Goal: Complete application form: Complete application form

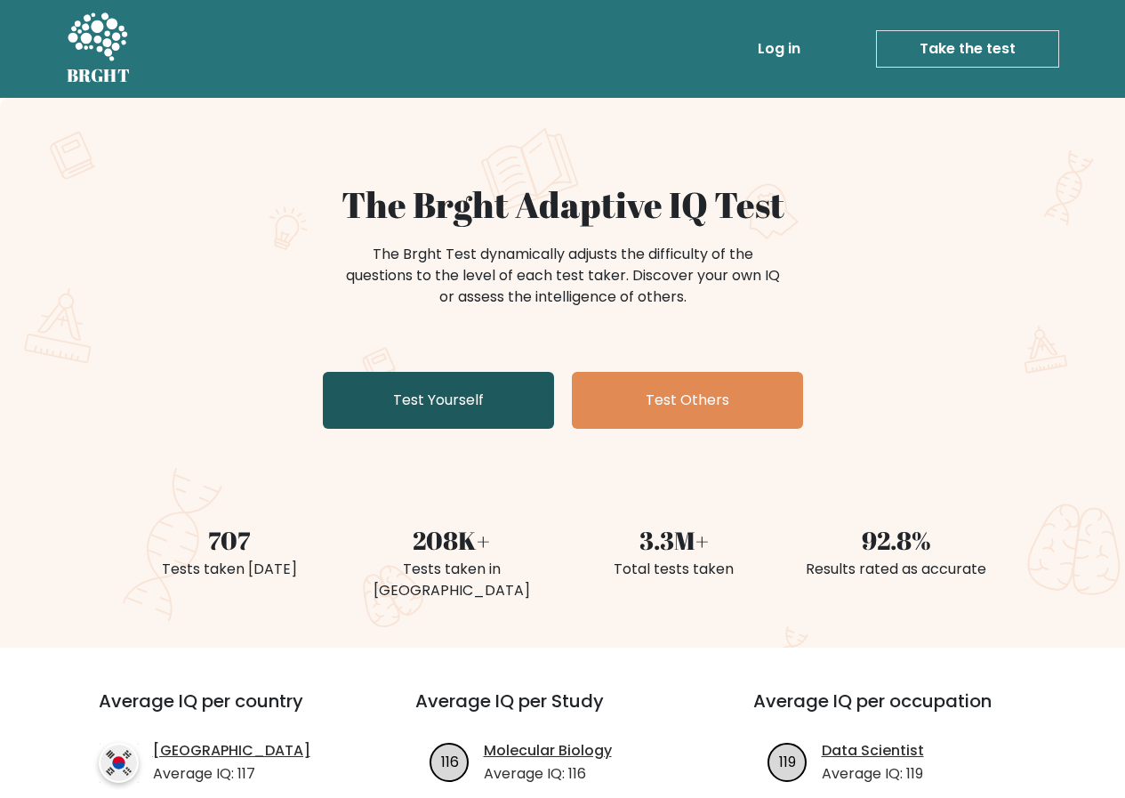
click at [456, 408] on link "Test Yourself" at bounding box center [438, 400] width 231 height 57
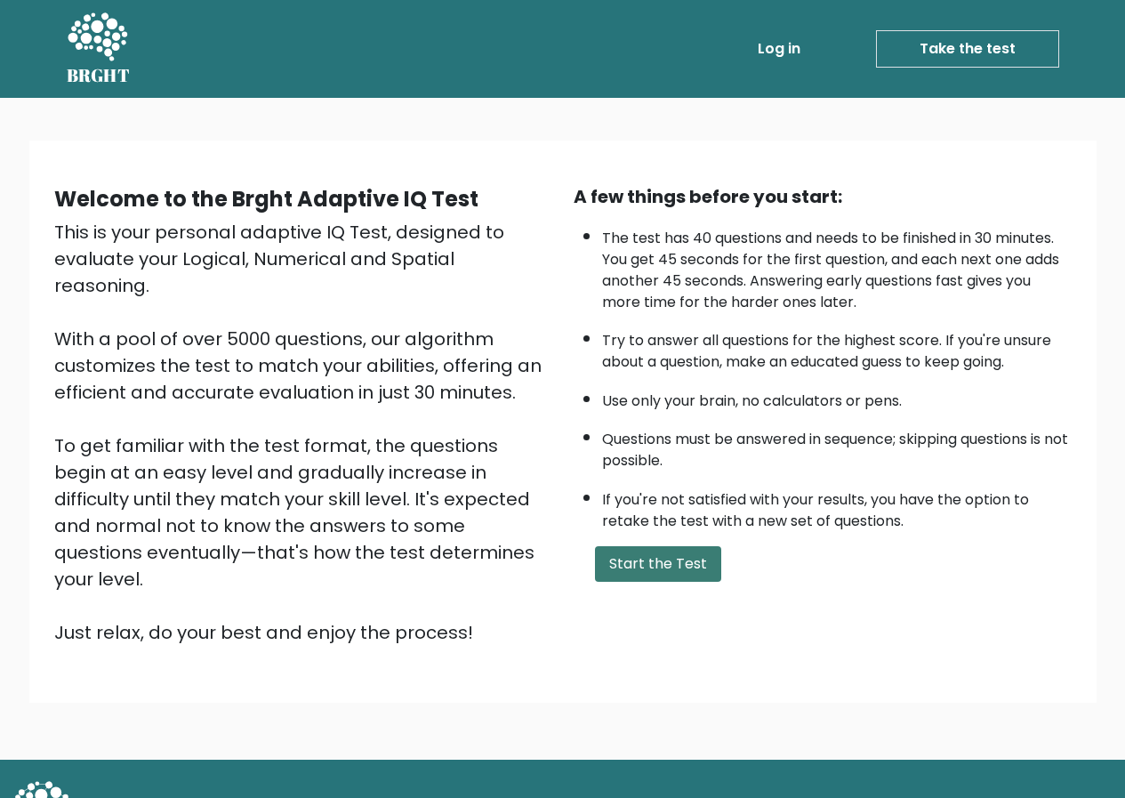
click at [639, 567] on button "Start the Test" at bounding box center [658, 564] width 126 height 36
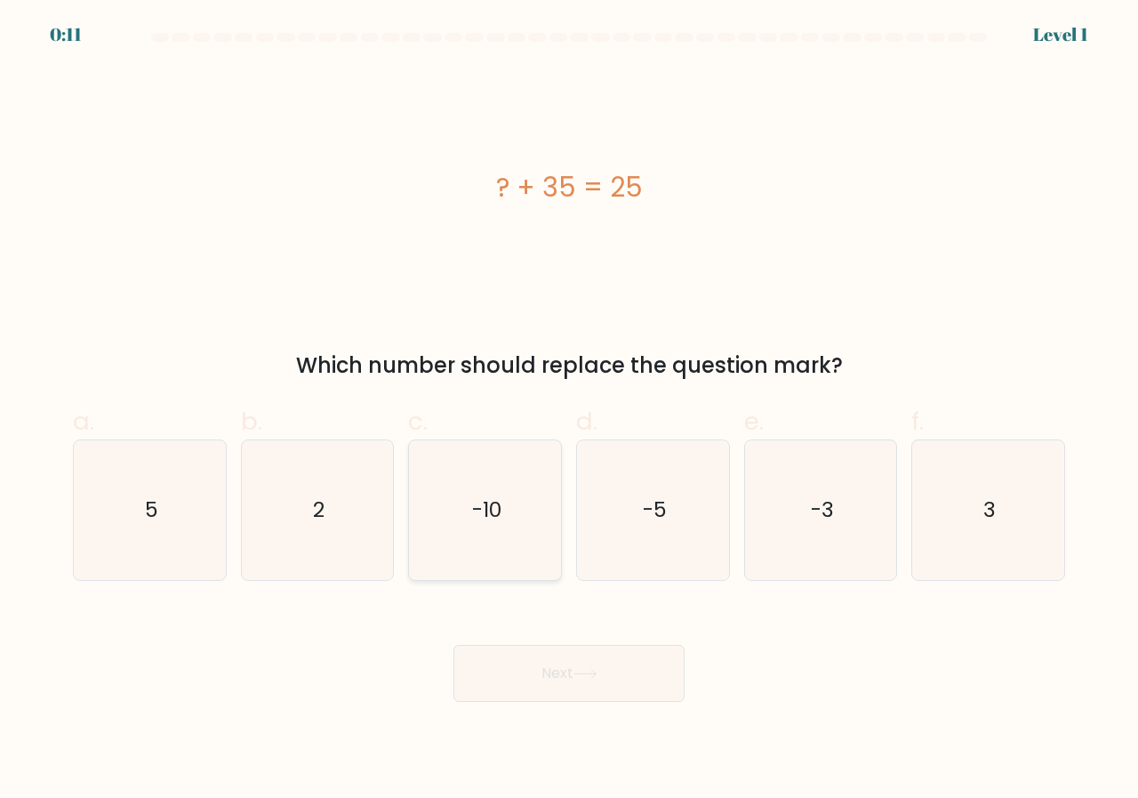
click at [451, 486] on icon "-10" at bounding box center [485, 510] width 140 height 140
click at [569, 411] on input "c. -10" at bounding box center [569, 405] width 1 height 12
radio input "true"
click at [563, 680] on button "Next" at bounding box center [569, 673] width 231 height 57
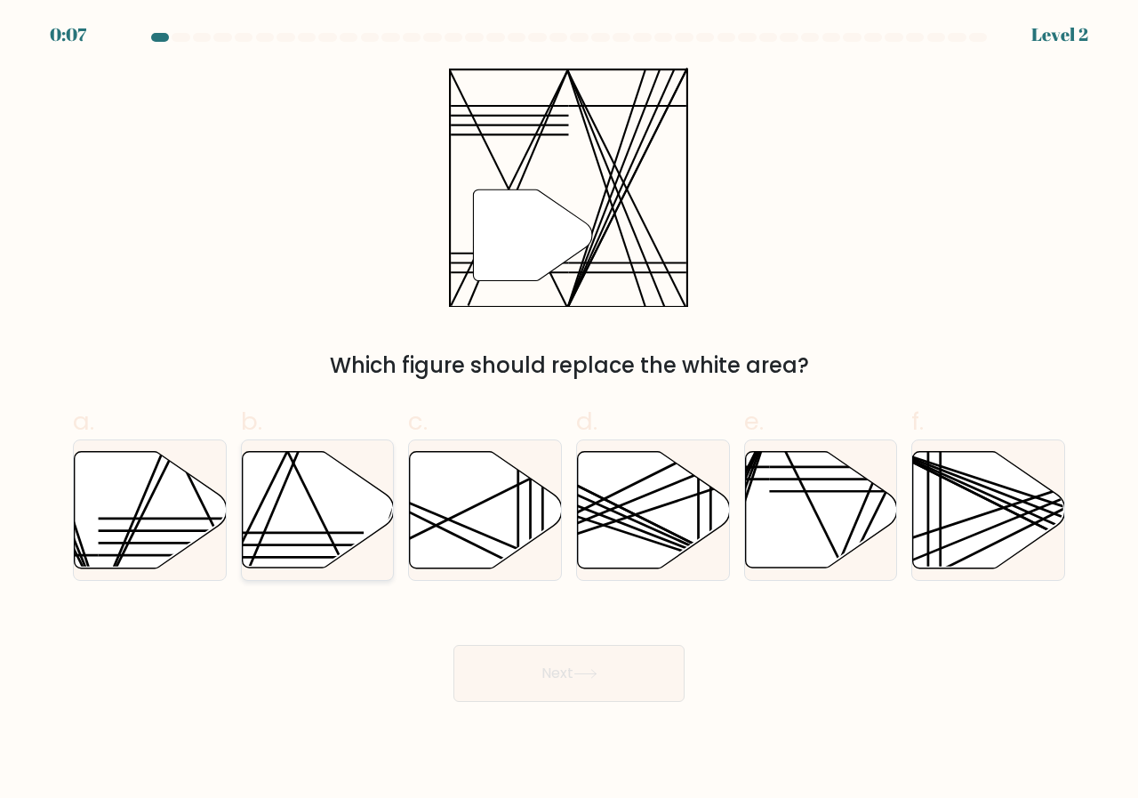
click at [268, 547] on icon at bounding box center [318, 510] width 152 height 117
click at [569, 411] on input "b." at bounding box center [569, 405] width 1 height 12
radio input "true"
click at [602, 680] on button "Next" at bounding box center [569, 673] width 231 height 57
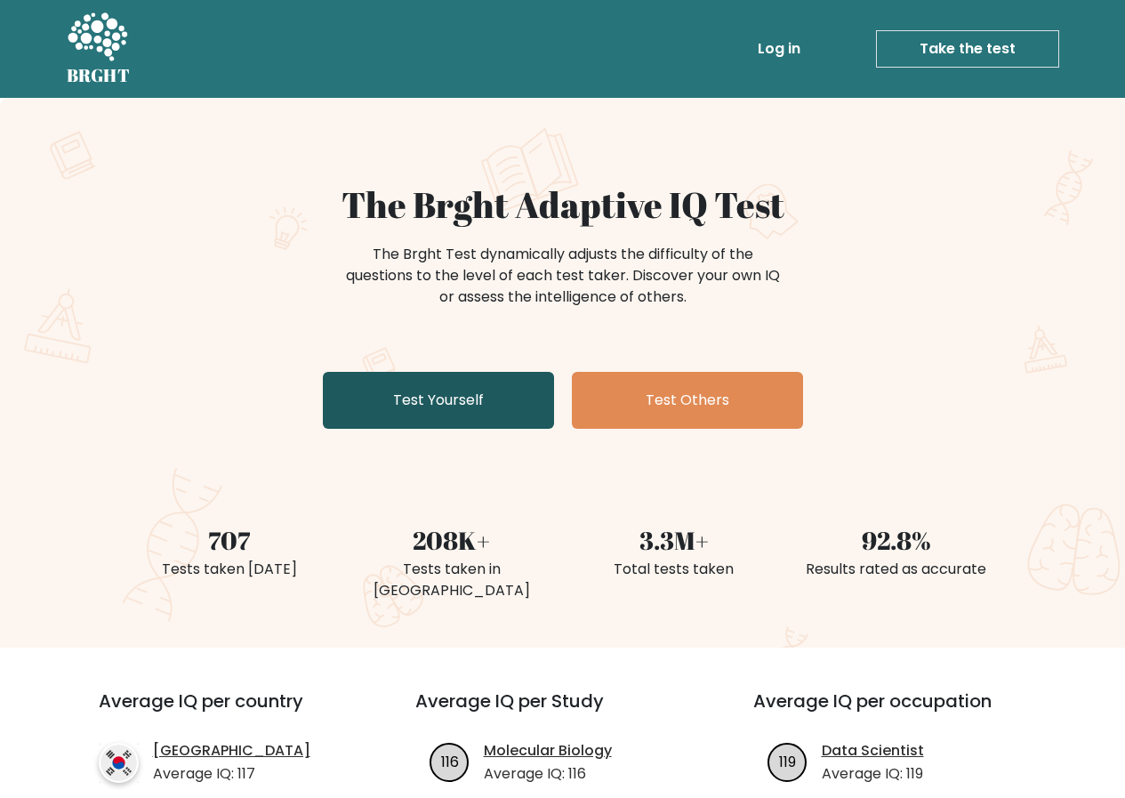
click at [460, 396] on link "Test Yourself" at bounding box center [438, 400] width 231 height 57
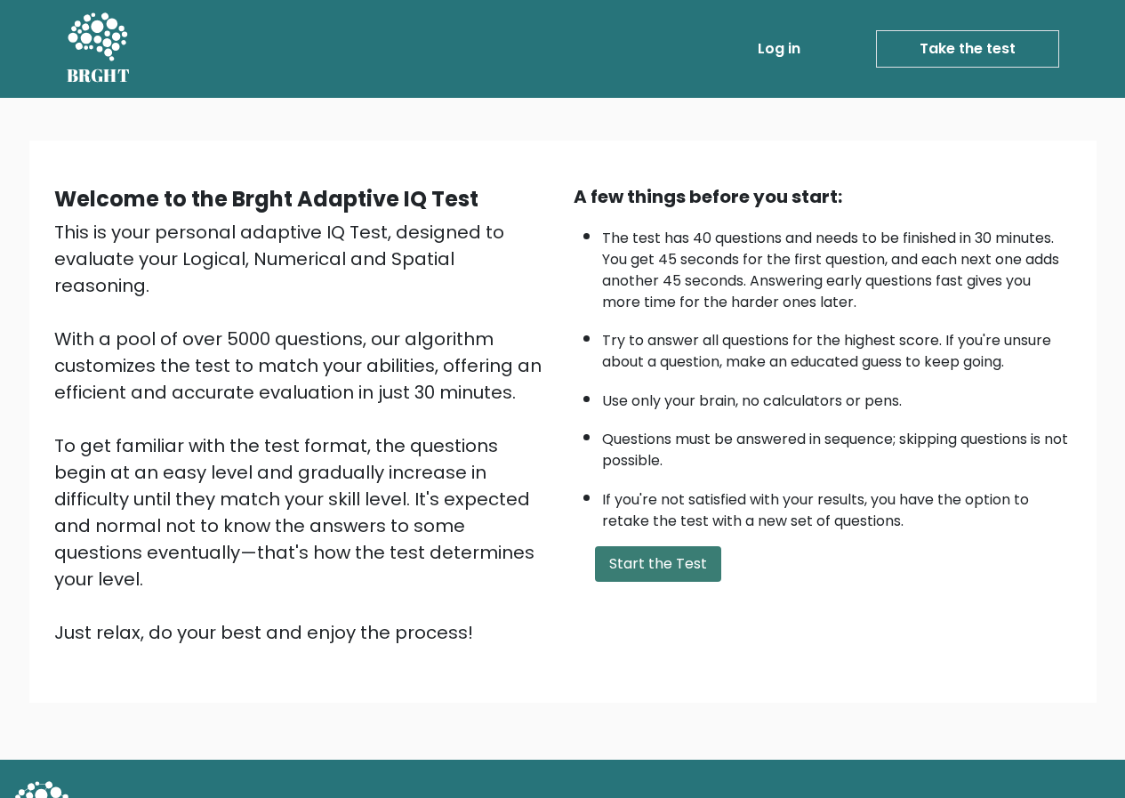
click at [631, 558] on button "Start the Test" at bounding box center [658, 564] width 126 height 36
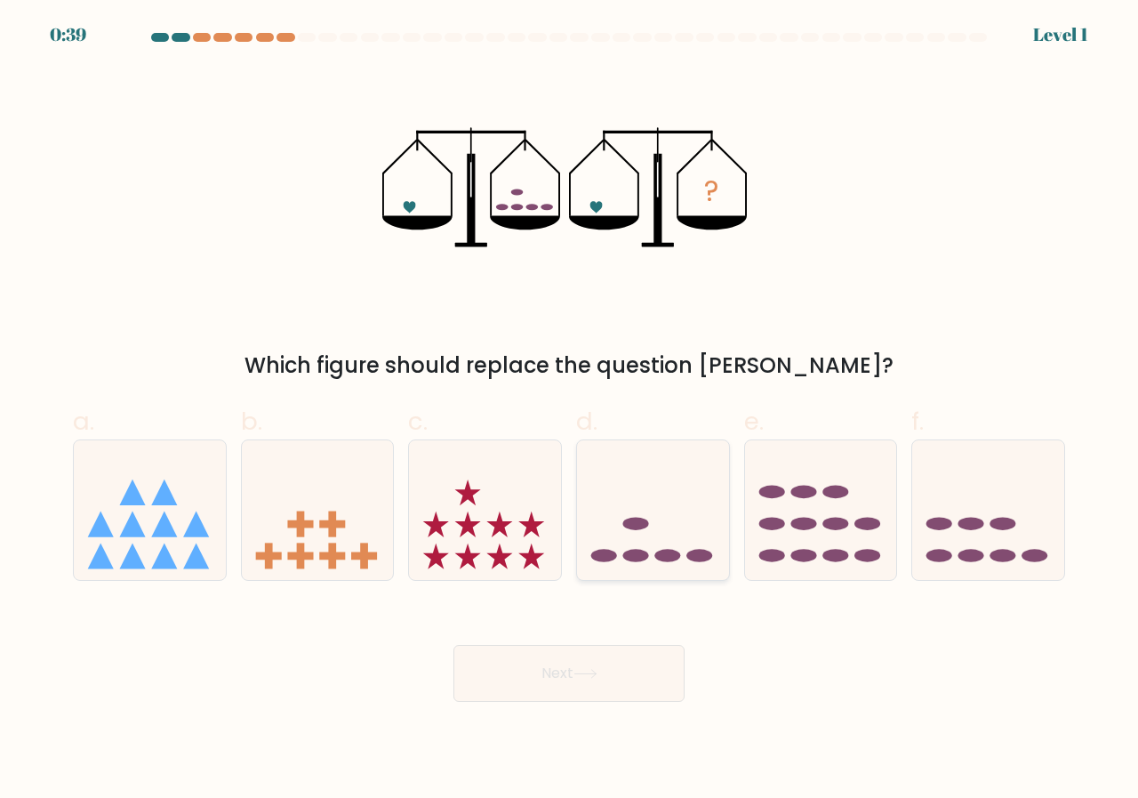
click at [701, 544] on icon at bounding box center [653, 509] width 152 height 125
click at [570, 411] on input "d." at bounding box center [569, 405] width 1 height 12
radio input "true"
drag, startPoint x: 623, startPoint y: 678, endPoint x: 616, endPoint y: 652, distance: 26.8
click at [623, 678] on button "Next" at bounding box center [569, 673] width 231 height 57
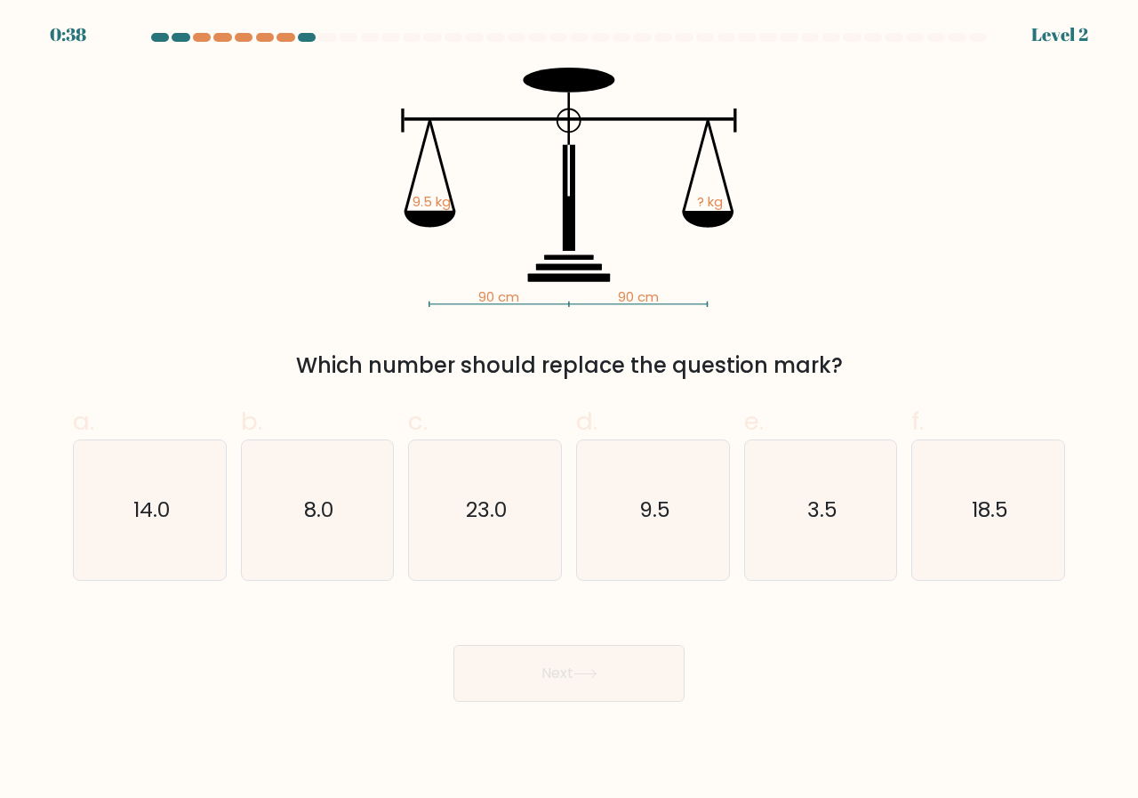
click at [400, 513] on div "b. 8.0" at bounding box center [318, 492] width 168 height 178
drag, startPoint x: 477, startPoint y: 540, endPoint x: 526, endPoint y: 655, distance: 124.7
click at [478, 542] on icon "23.0" at bounding box center [485, 510] width 140 height 140
click at [569, 411] on input "c. 23.0" at bounding box center [569, 405] width 1 height 12
radio input "true"
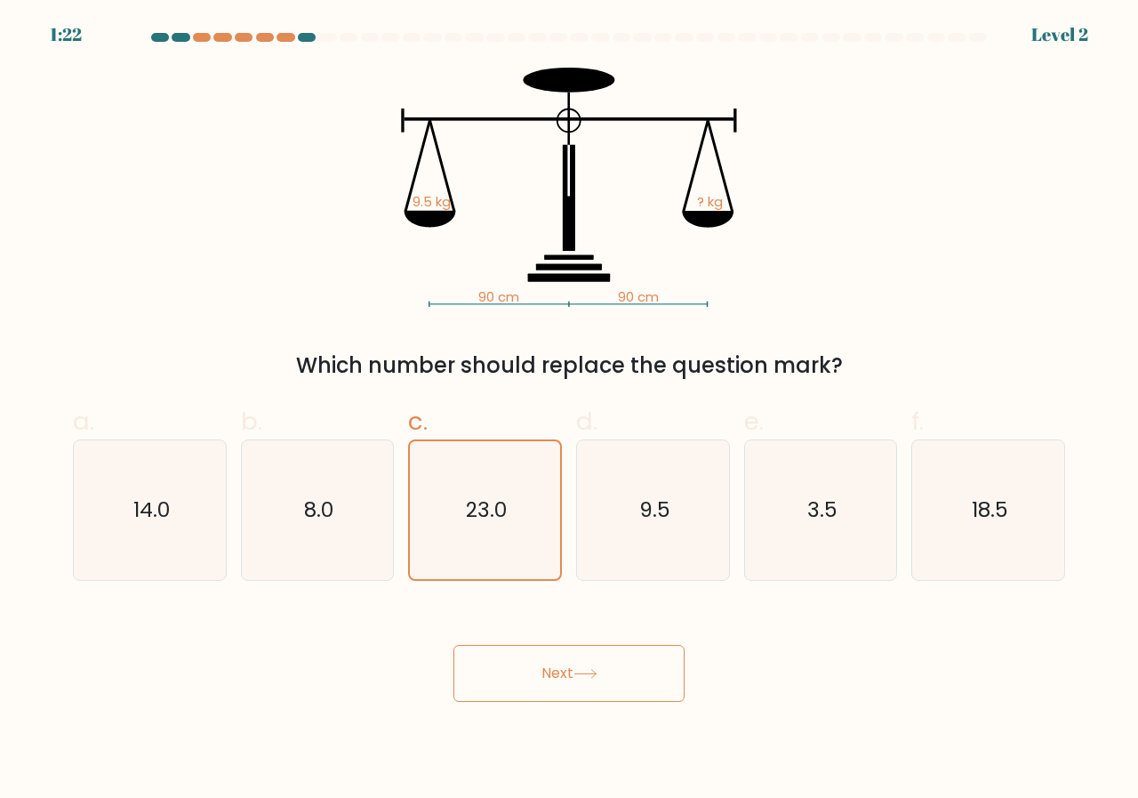
click at [535, 661] on button "Next" at bounding box center [569, 673] width 231 height 57
click at [637, 500] on icon "9.5" at bounding box center [653, 510] width 140 height 140
click at [570, 411] on input "d. 9.5" at bounding box center [569, 405] width 1 height 12
radio input "true"
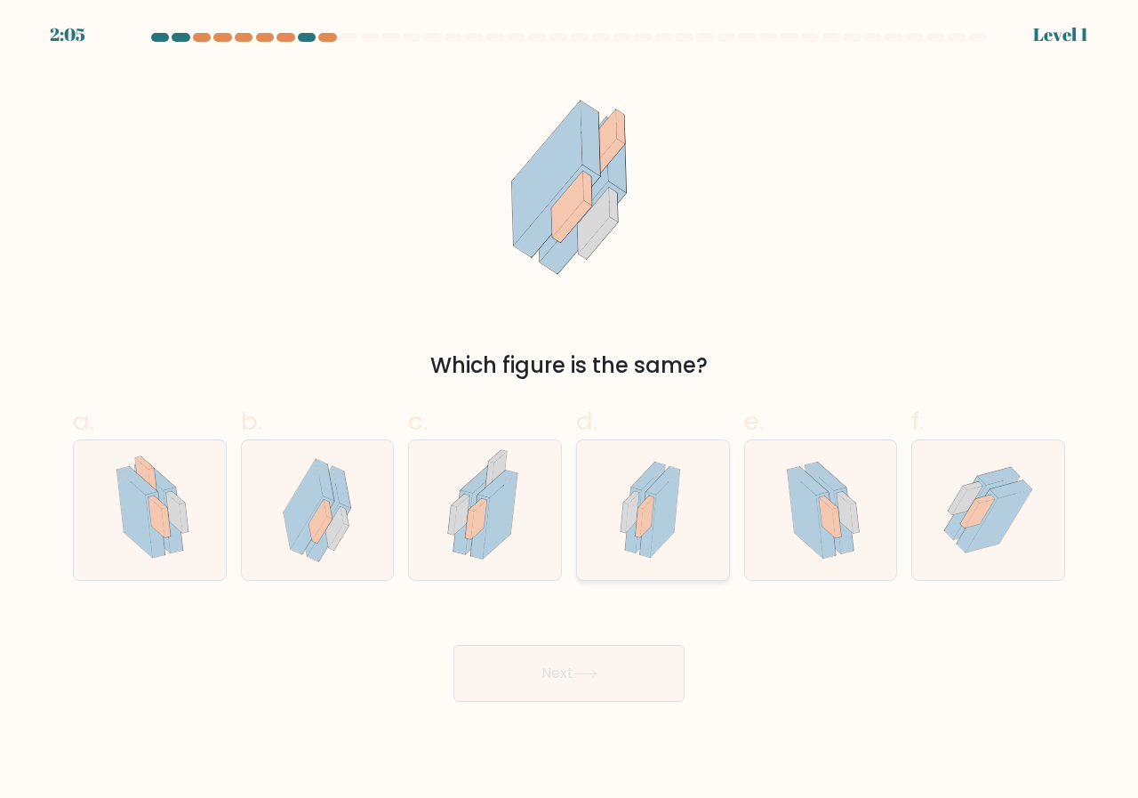
click at [623, 575] on icon at bounding box center [653, 510] width 82 height 140
click at [570, 411] on input "d." at bounding box center [569, 405] width 1 height 12
radio input "true"
click at [588, 676] on icon at bounding box center [586, 674] width 24 height 10
click at [793, 529] on icon at bounding box center [820, 510] width 99 height 140
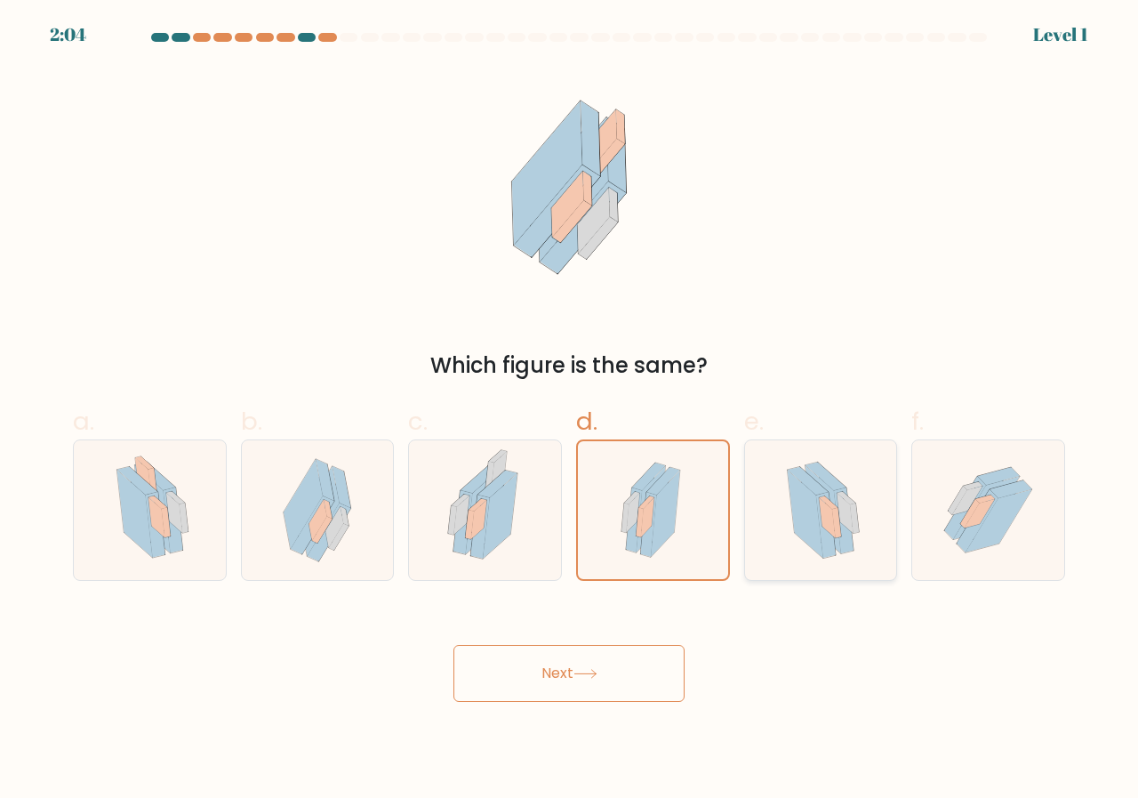
click at [570, 411] on input "e." at bounding box center [569, 405] width 1 height 12
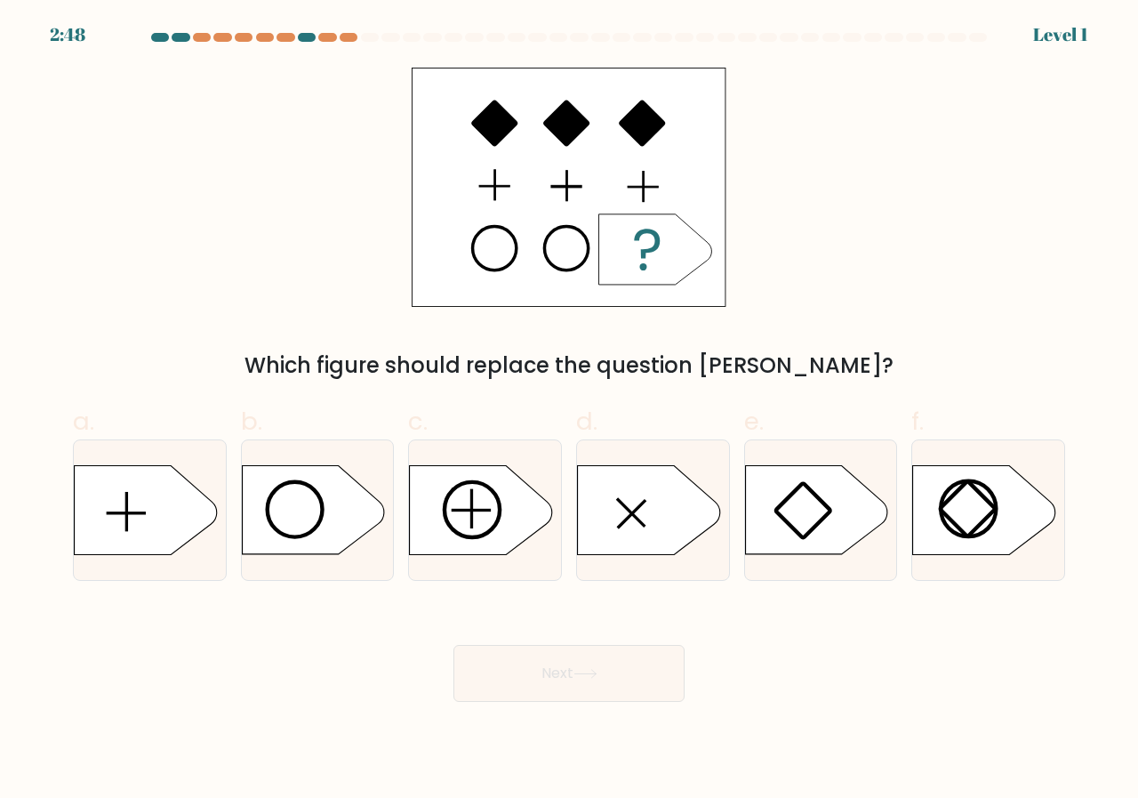
click at [639, 653] on button "Next" at bounding box center [569, 673] width 231 height 57
drag, startPoint x: 761, startPoint y: 534, endPoint x: 746, endPoint y: 546, distance: 19.6
click at [761, 533] on icon at bounding box center [816, 510] width 142 height 89
click at [570, 411] on input "e." at bounding box center [569, 405] width 1 height 12
radio input "true"
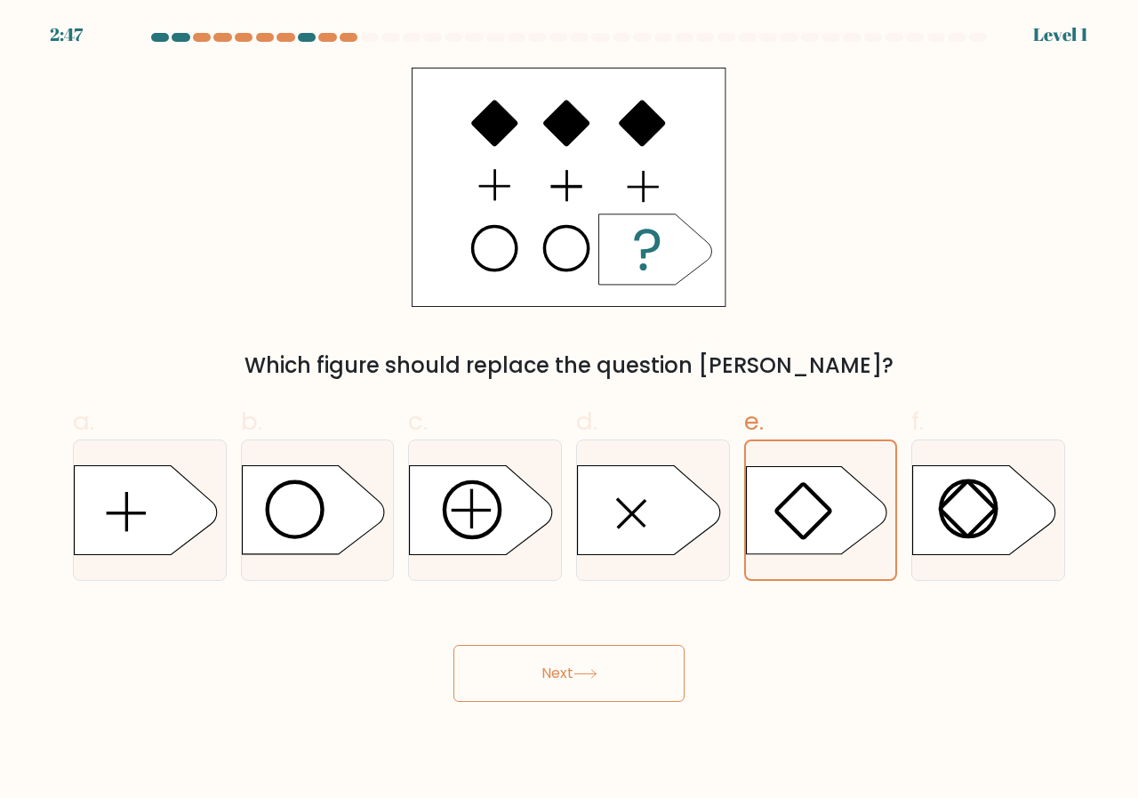
click at [599, 659] on div "Next" at bounding box center [569, 652] width 1014 height 100
click at [599, 660] on button "Next" at bounding box center [569, 673] width 231 height 57
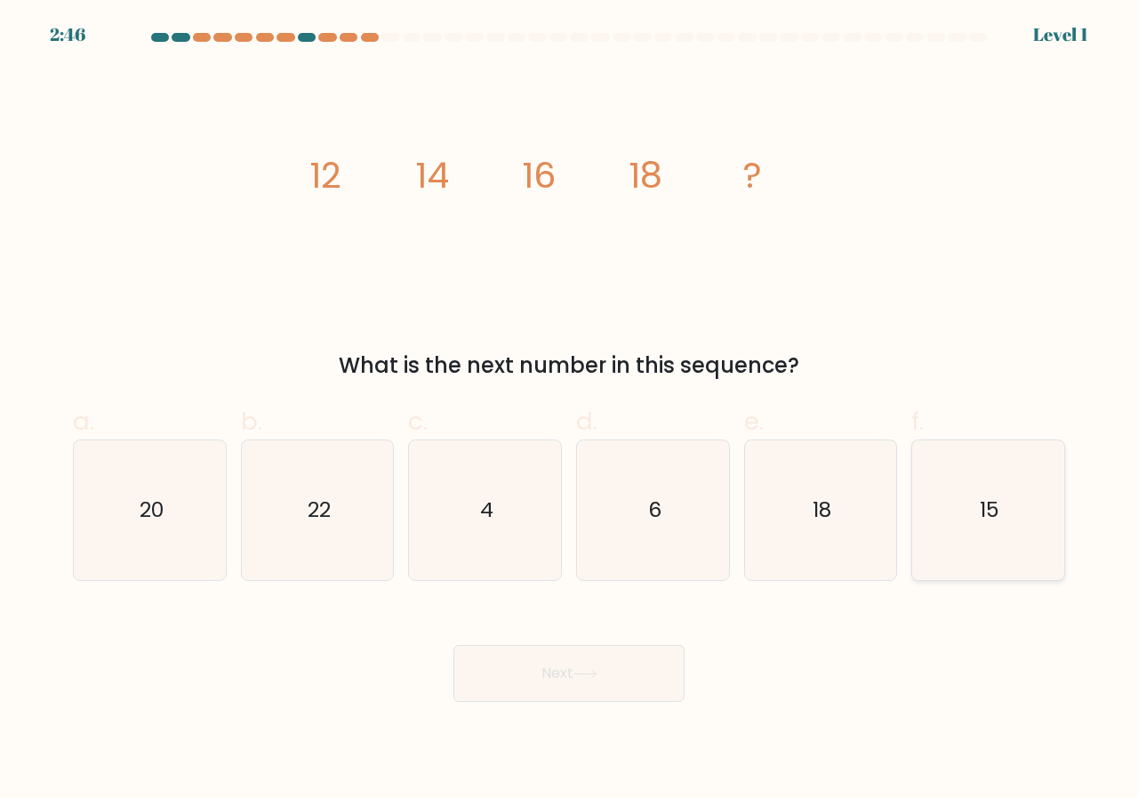
click at [942, 508] on icon "15" at bounding box center [989, 510] width 140 height 140
click at [570, 411] on input "f. 15" at bounding box center [569, 405] width 1 height 12
radio input "true"
click at [630, 658] on button "Next" at bounding box center [569, 673] width 231 height 57
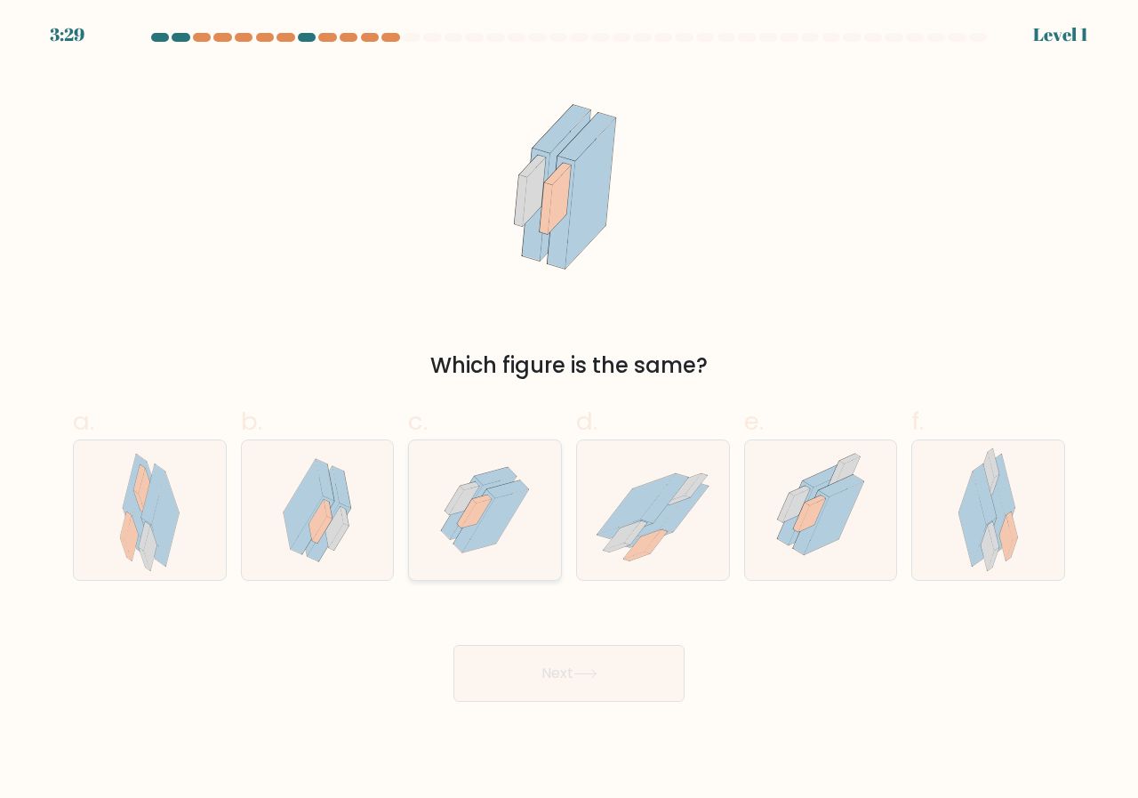
click at [557, 524] on div at bounding box center [485, 509] width 154 height 141
click at [569, 411] on input "c." at bounding box center [569, 405] width 1 height 12
radio input "true"
drag, startPoint x: 564, startPoint y: 681, endPoint x: 564, endPoint y: 663, distance: 18.7
click at [560, 667] on button "Next" at bounding box center [569, 673] width 231 height 57
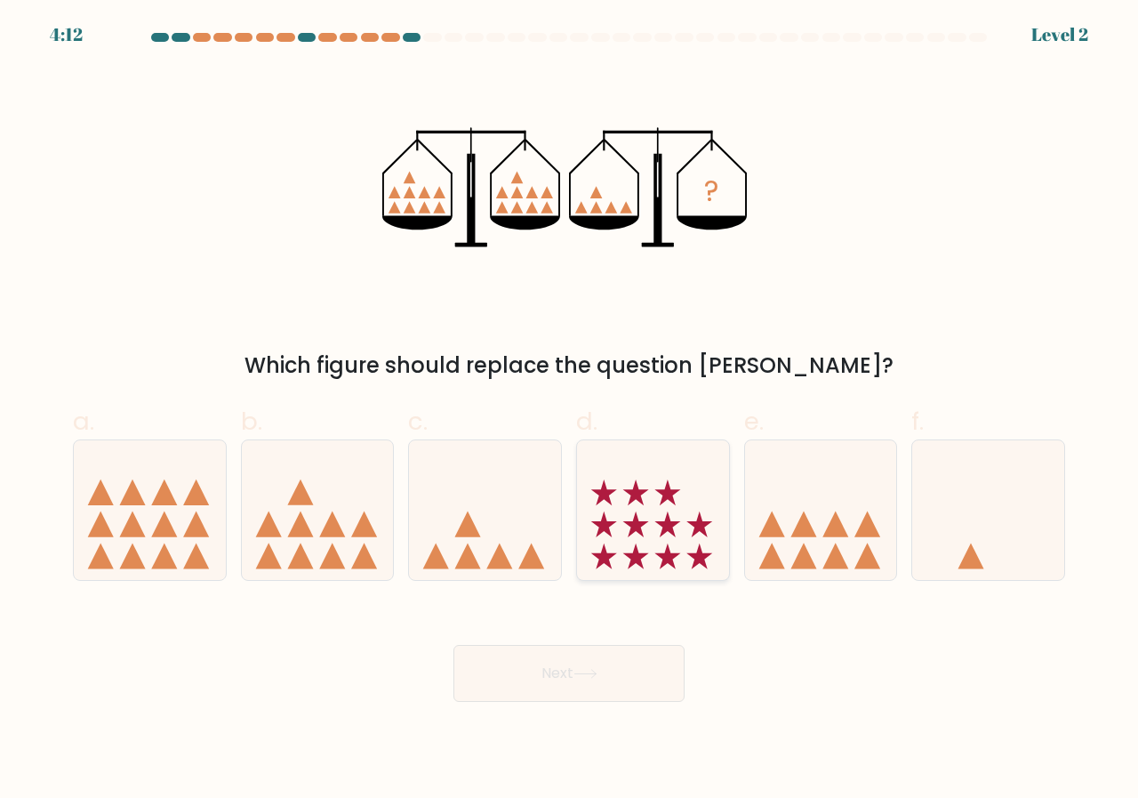
click at [645, 558] on icon at bounding box center [653, 509] width 152 height 125
click at [570, 411] on input "d." at bounding box center [569, 405] width 1 height 12
radio input "true"
click at [623, 644] on div "Next" at bounding box center [569, 652] width 1014 height 100
click at [810, 490] on icon at bounding box center [821, 509] width 152 height 125
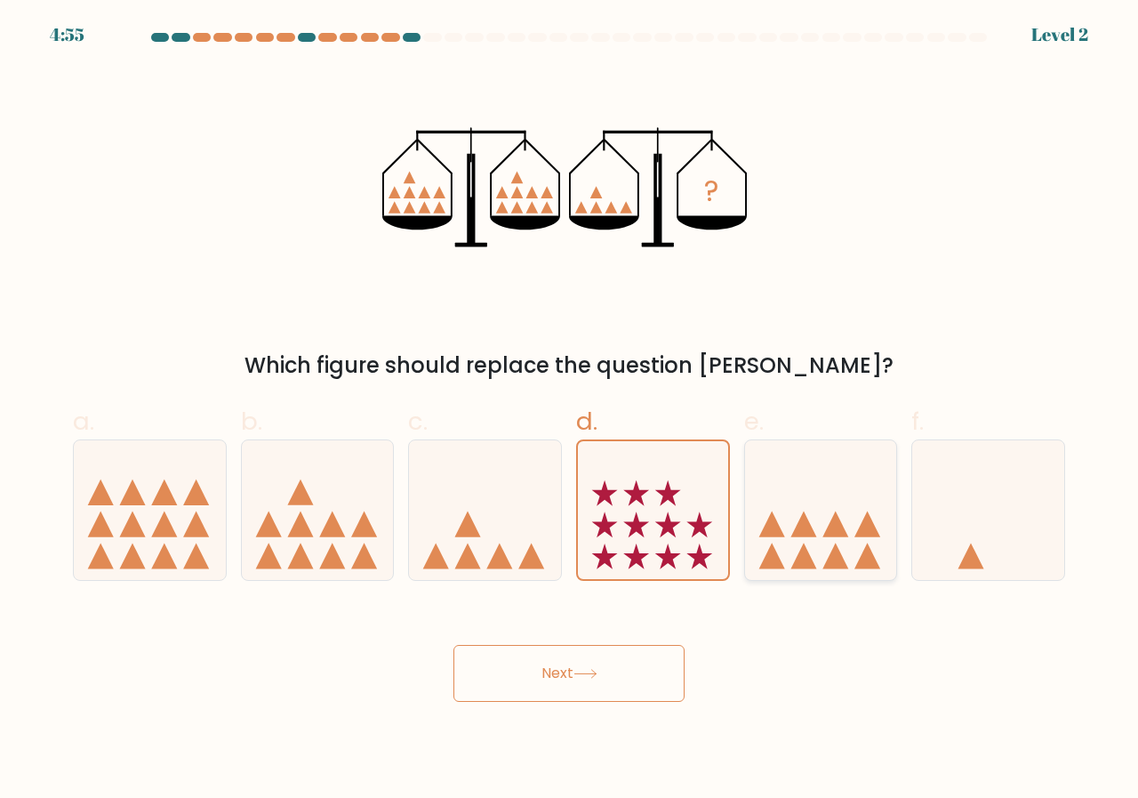
click at [570, 411] on input "e." at bounding box center [569, 405] width 1 height 12
radio input "true"
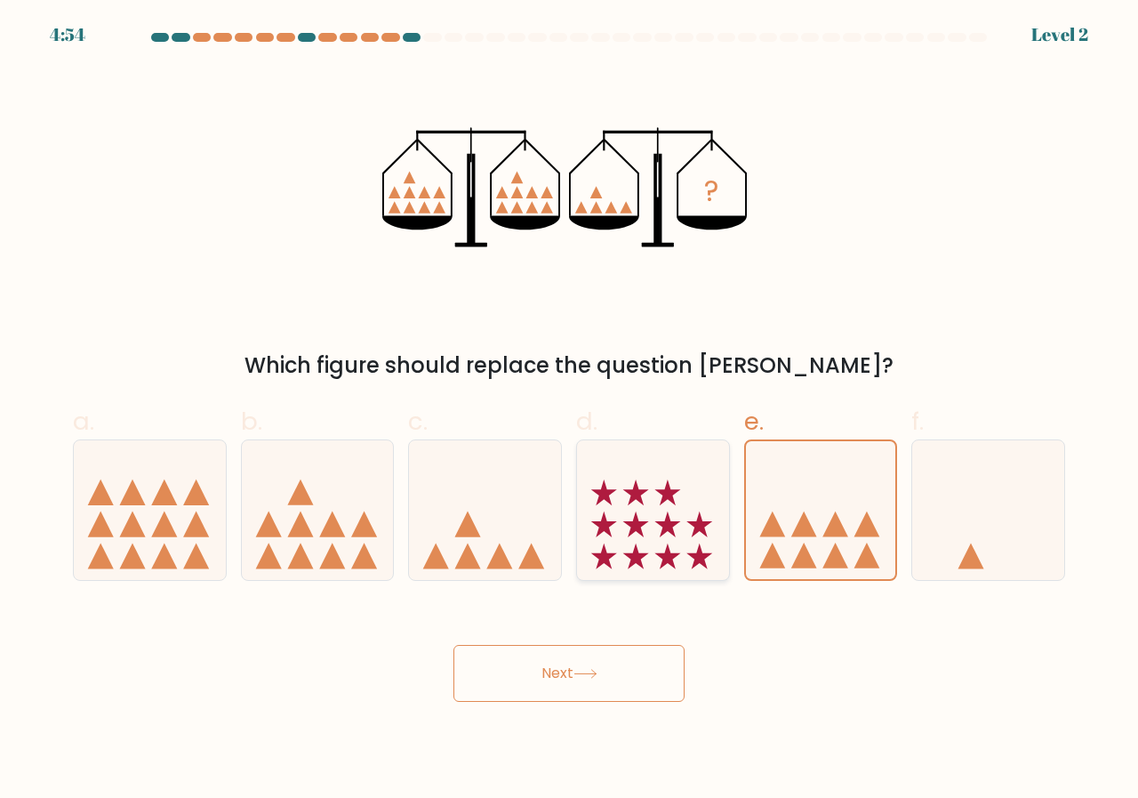
click at [667, 556] on icon at bounding box center [668, 556] width 26 height 26
click at [570, 411] on input "d." at bounding box center [569, 405] width 1 height 12
radio input "true"
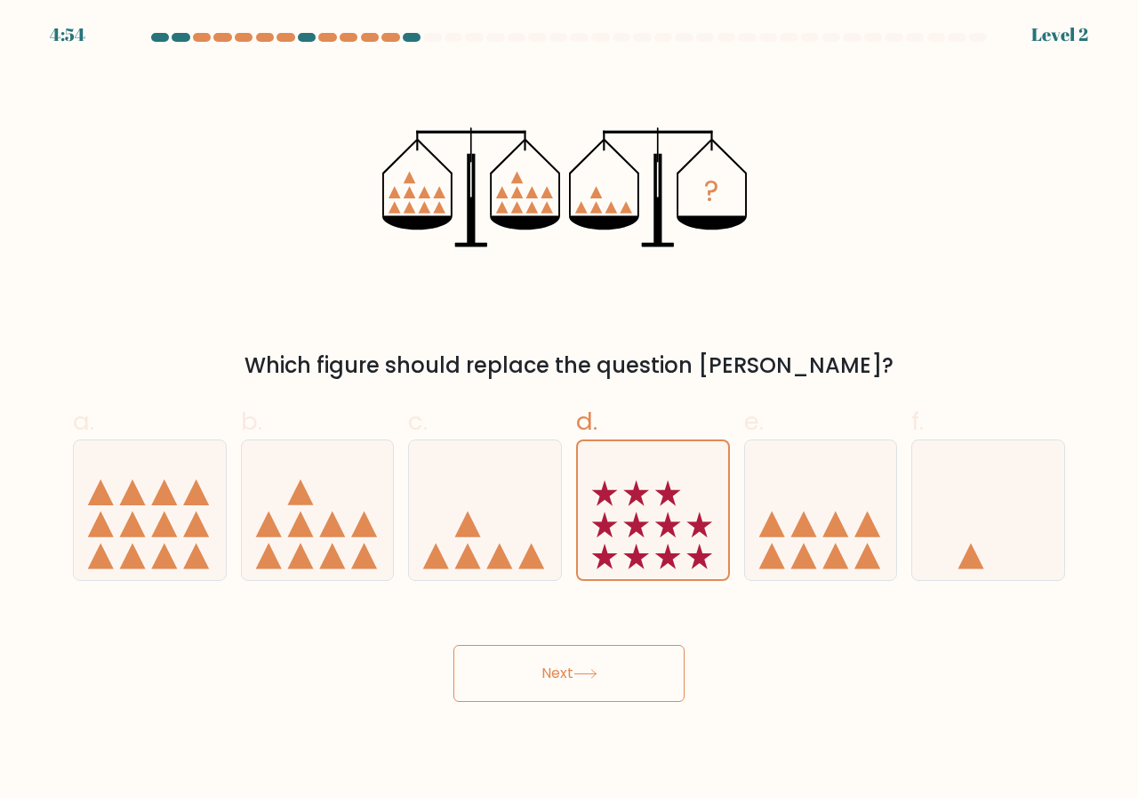
click at [595, 670] on icon at bounding box center [586, 674] width 24 height 10
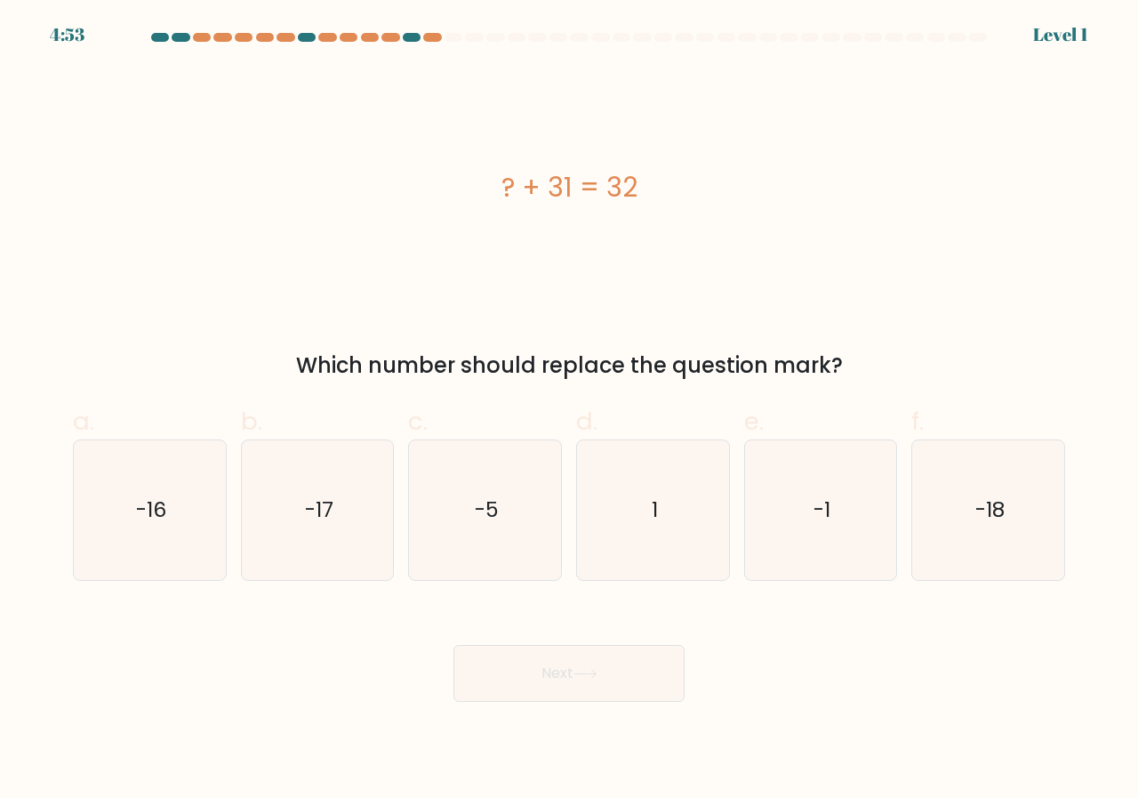
click at [783, 541] on icon "-1" at bounding box center [822, 510] width 140 height 140
click at [570, 411] on input "e. -1" at bounding box center [569, 405] width 1 height 12
radio input "true"
click at [633, 700] on button "Next" at bounding box center [569, 673] width 231 height 57
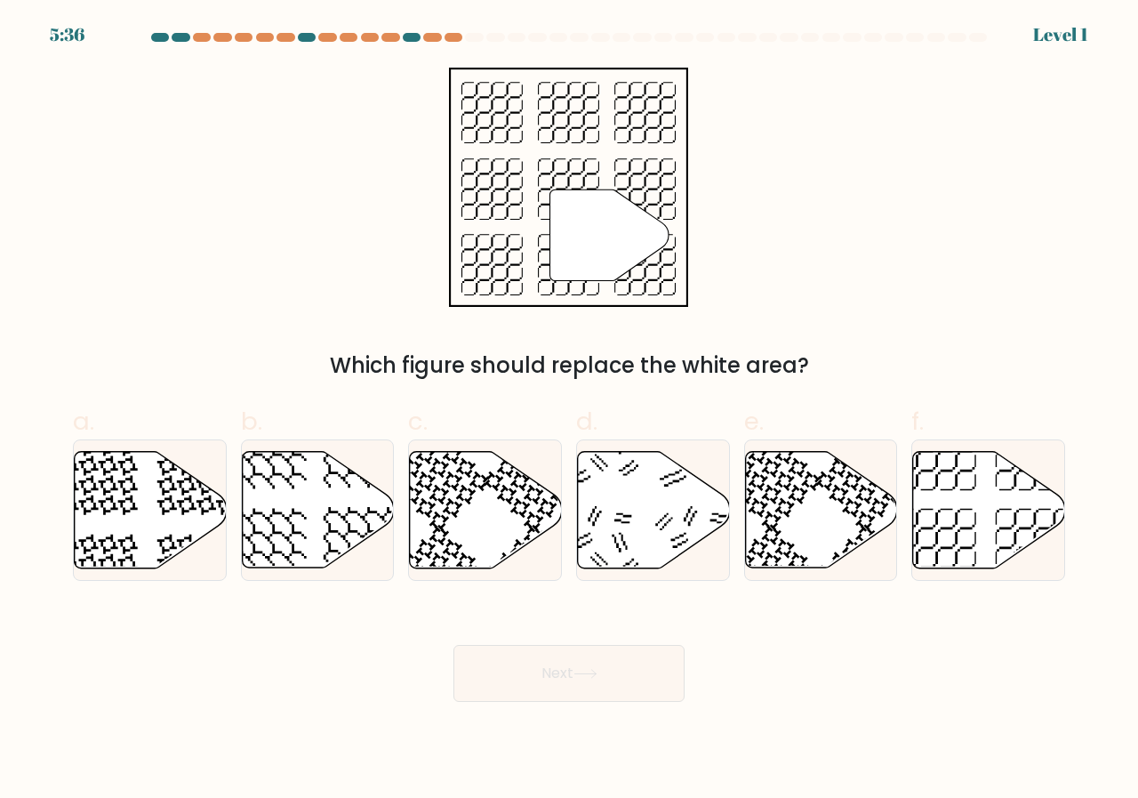
click at [600, 606] on div "Next" at bounding box center [569, 652] width 1014 height 100
click at [897, 503] on div at bounding box center [821, 509] width 154 height 141
click at [570, 411] on input "e." at bounding box center [569, 405] width 1 height 12
radio input "true"
click at [602, 664] on button "Next" at bounding box center [569, 673] width 231 height 57
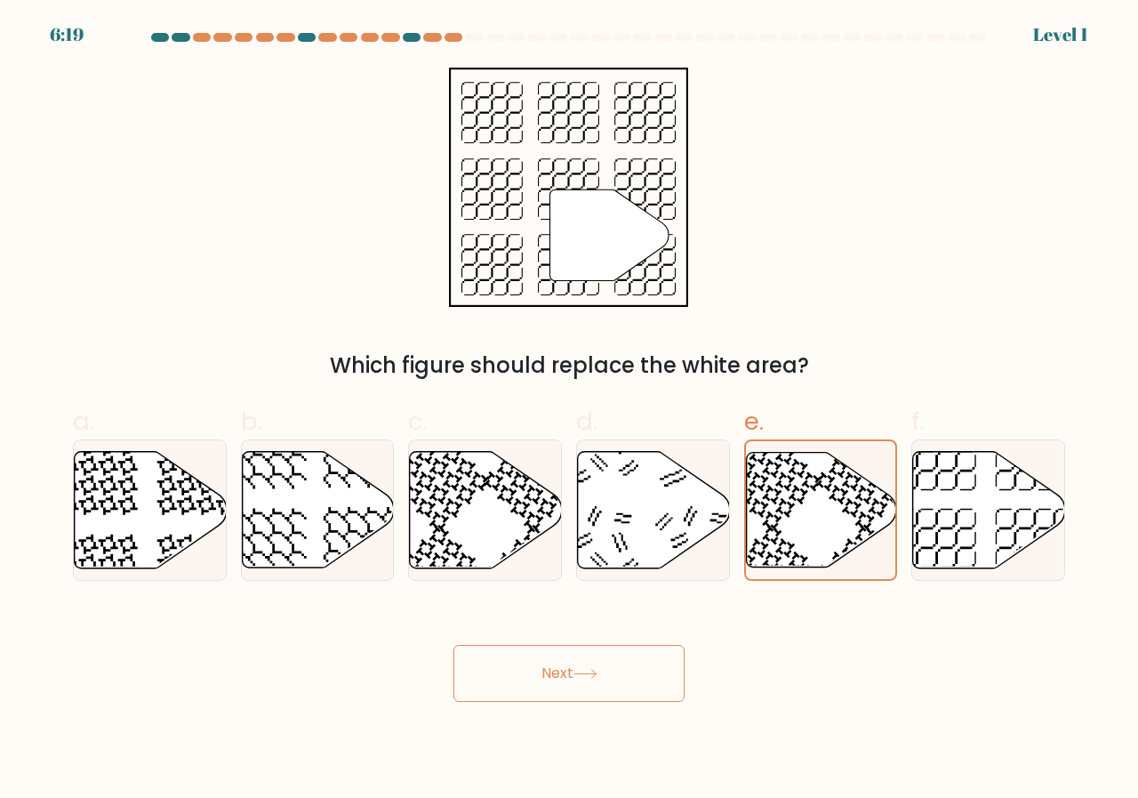
click at [602, 664] on button "Next" at bounding box center [569, 673] width 231 height 57
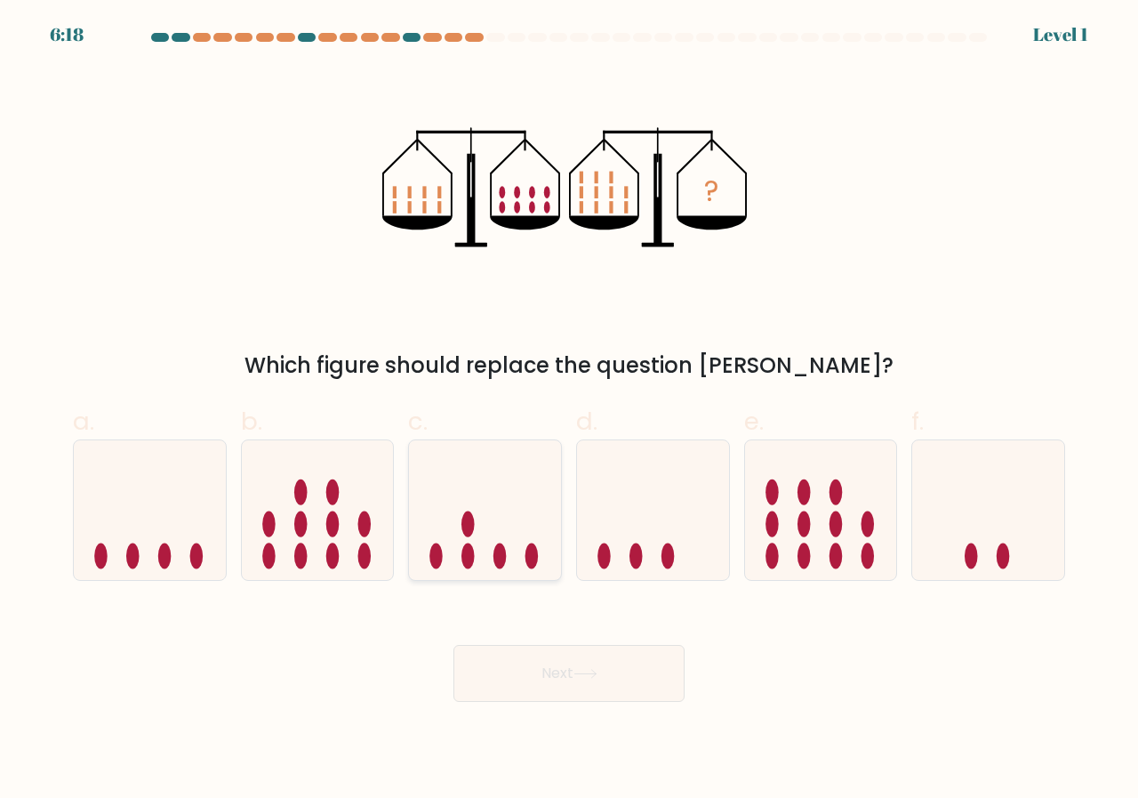
click at [532, 521] on icon at bounding box center [485, 509] width 152 height 125
click at [569, 411] on input "c." at bounding box center [569, 405] width 1 height 12
radio input "true"
click at [568, 643] on div "Next" at bounding box center [569, 652] width 1014 height 100
drag, startPoint x: 568, startPoint y: 662, endPoint x: 562, endPoint y: 638, distance: 24.8
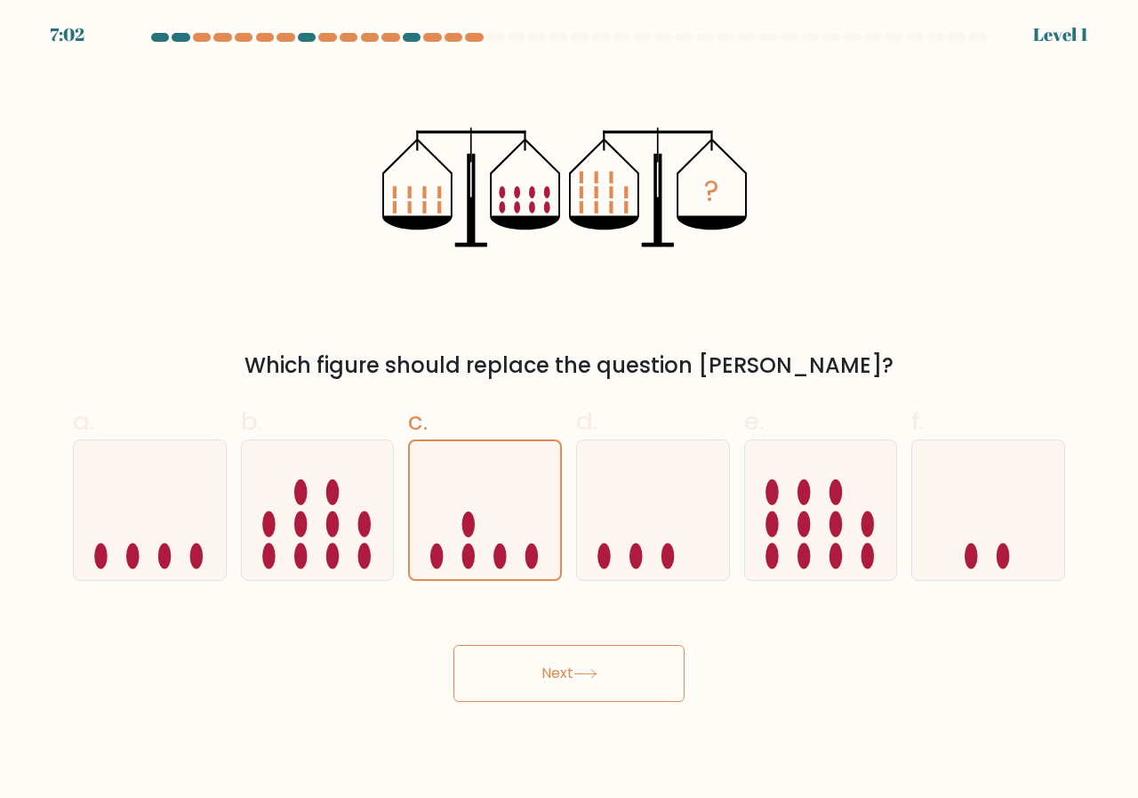
click at [567, 662] on button "Next" at bounding box center [569, 673] width 231 height 57
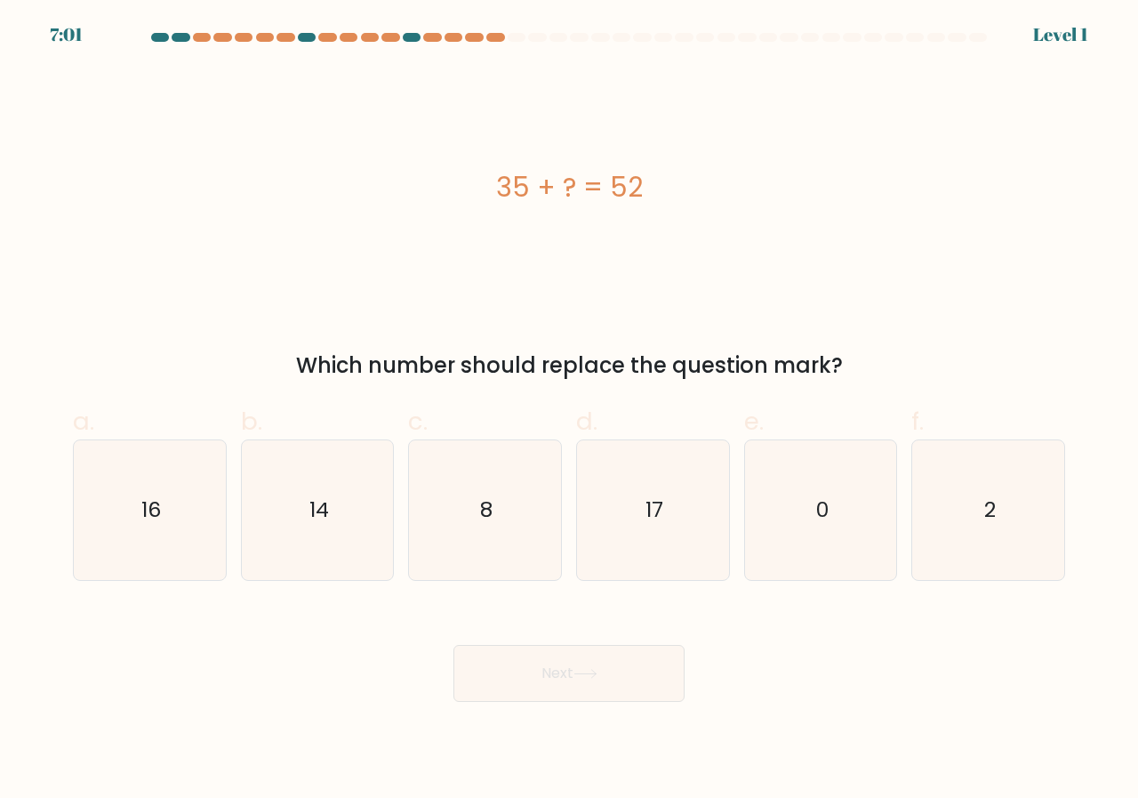
click at [644, 500] on icon "17" at bounding box center [653, 510] width 140 height 140
click at [570, 411] on input "d. 17" at bounding box center [569, 405] width 1 height 12
radio input "true"
click at [626, 615] on div "Next" at bounding box center [569, 652] width 1014 height 100
click at [621, 655] on button "Next" at bounding box center [569, 673] width 231 height 57
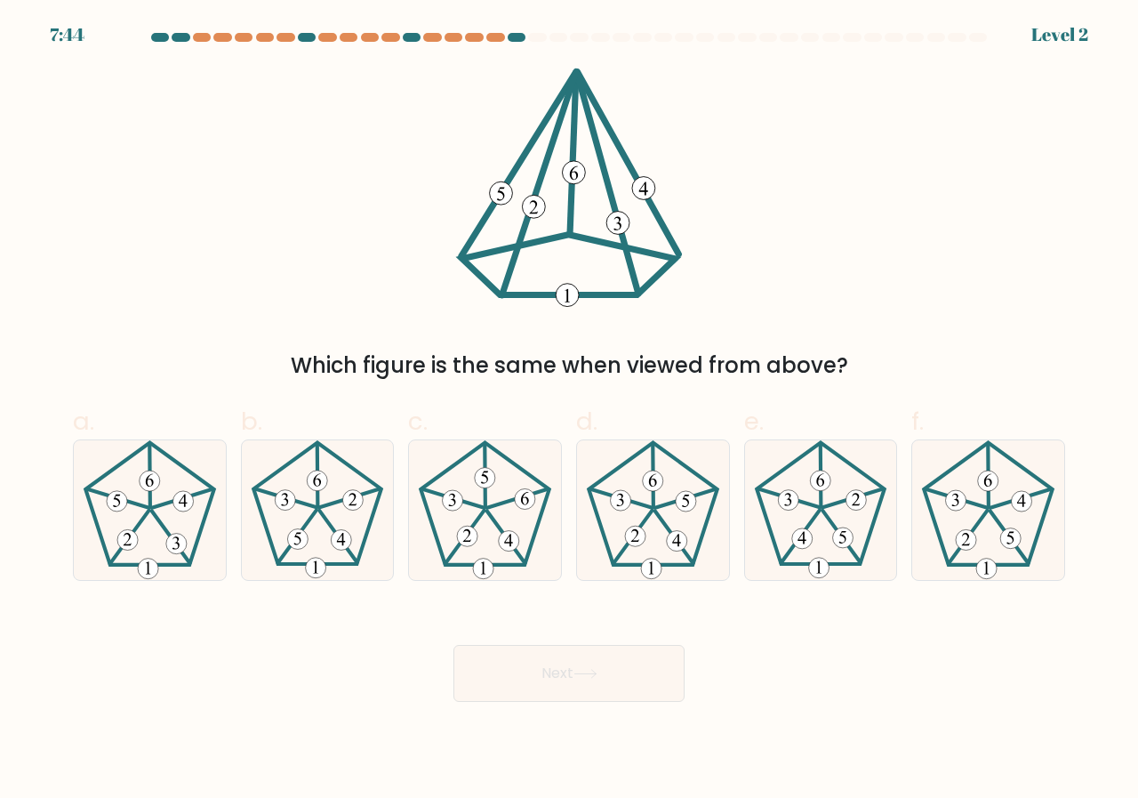
drag, startPoint x: 751, startPoint y: 487, endPoint x: 719, endPoint y: 622, distance: 138.1
click at [747, 505] on div at bounding box center [821, 509] width 154 height 141
click at [570, 411] on input "e." at bounding box center [569, 405] width 1 height 12
radio input "true"
click at [669, 542] on 638 at bounding box center [676, 541] width 20 height 20
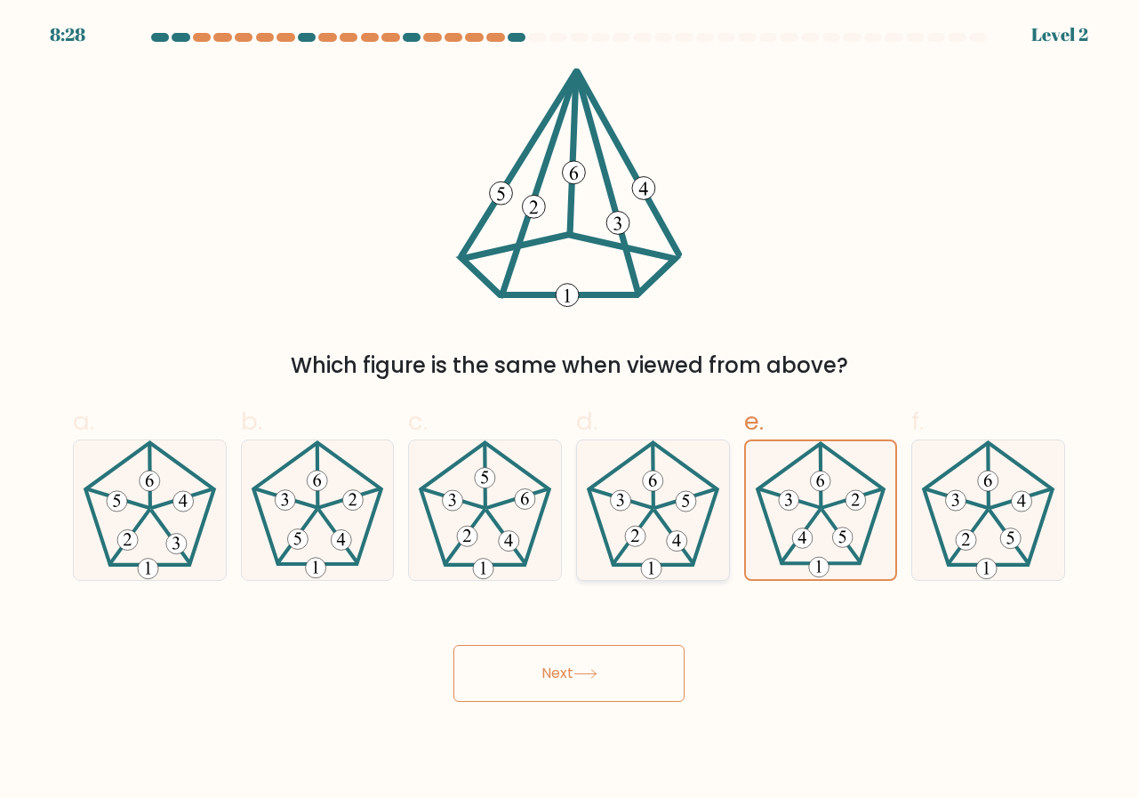
click at [570, 411] on input "d." at bounding box center [569, 405] width 1 height 12
radio input "true"
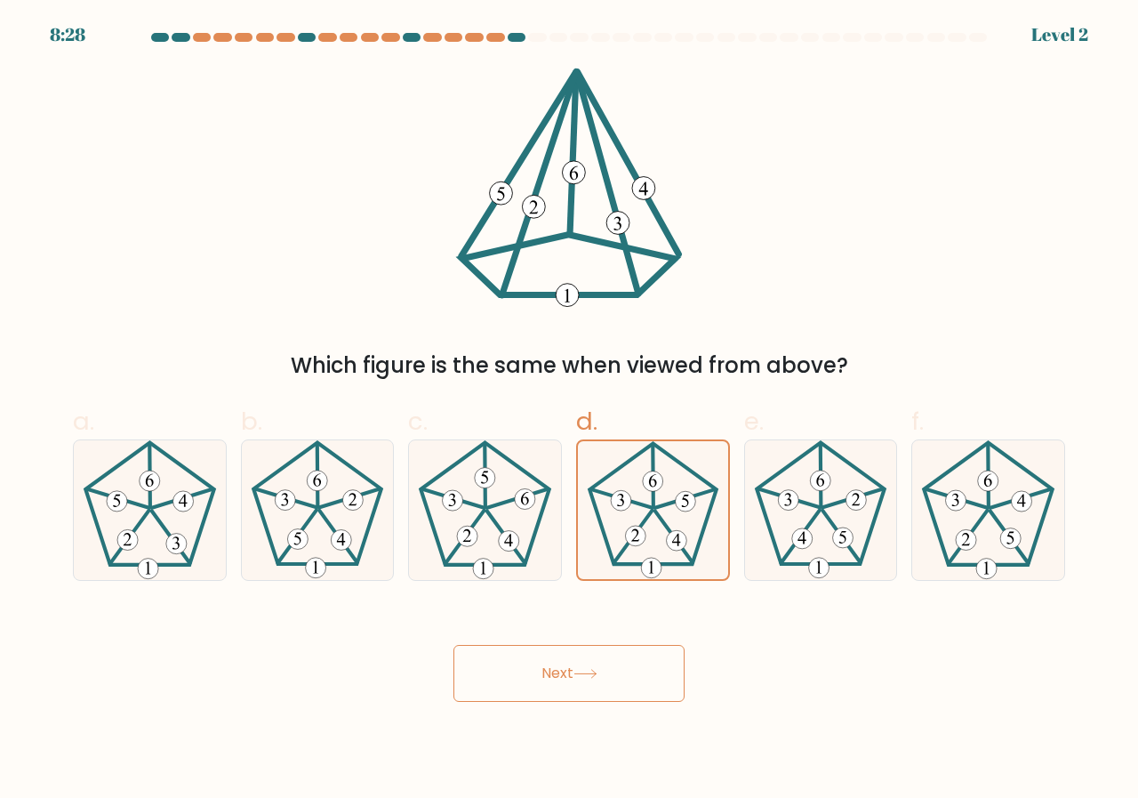
click at [641, 663] on button "Next" at bounding box center [569, 673] width 231 height 57
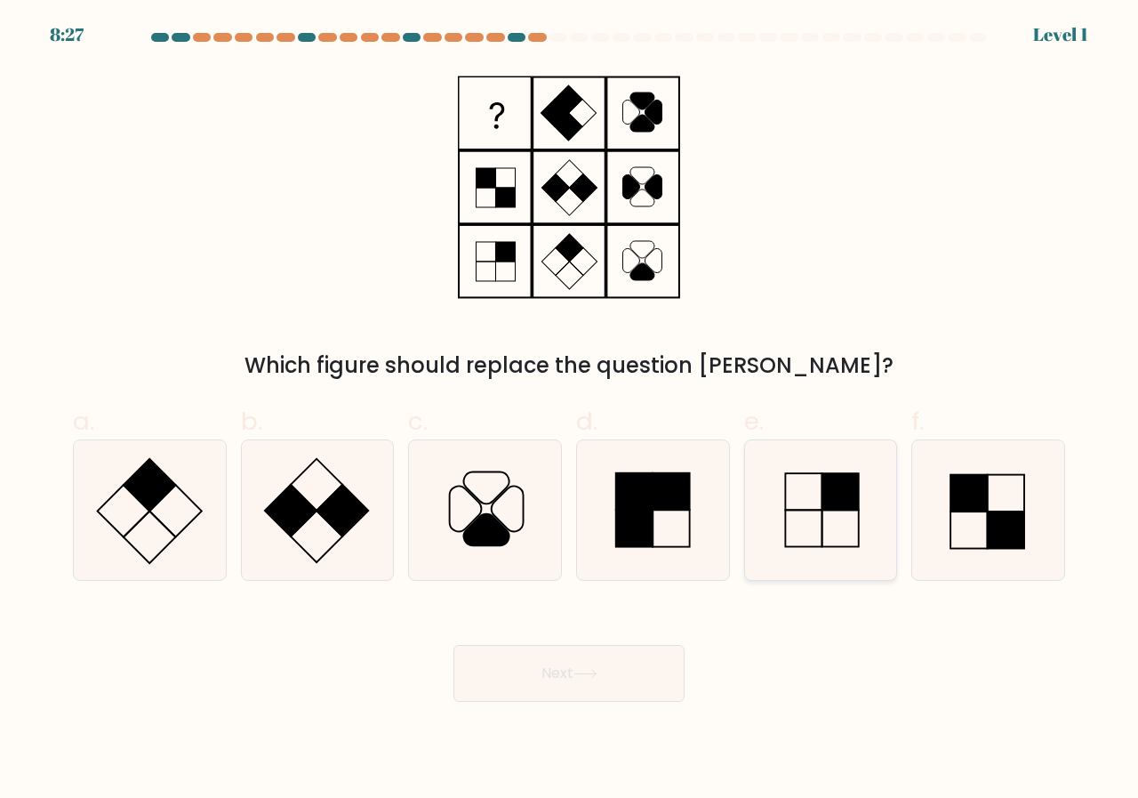
click at [816, 505] on icon at bounding box center [822, 510] width 140 height 140
click at [570, 411] on input "e." at bounding box center [569, 405] width 1 height 12
radio input "true"
drag, startPoint x: 550, startPoint y: 633, endPoint x: 572, endPoint y: 680, distance: 51.3
click at [561, 656] on div "Next" at bounding box center [569, 652] width 1014 height 100
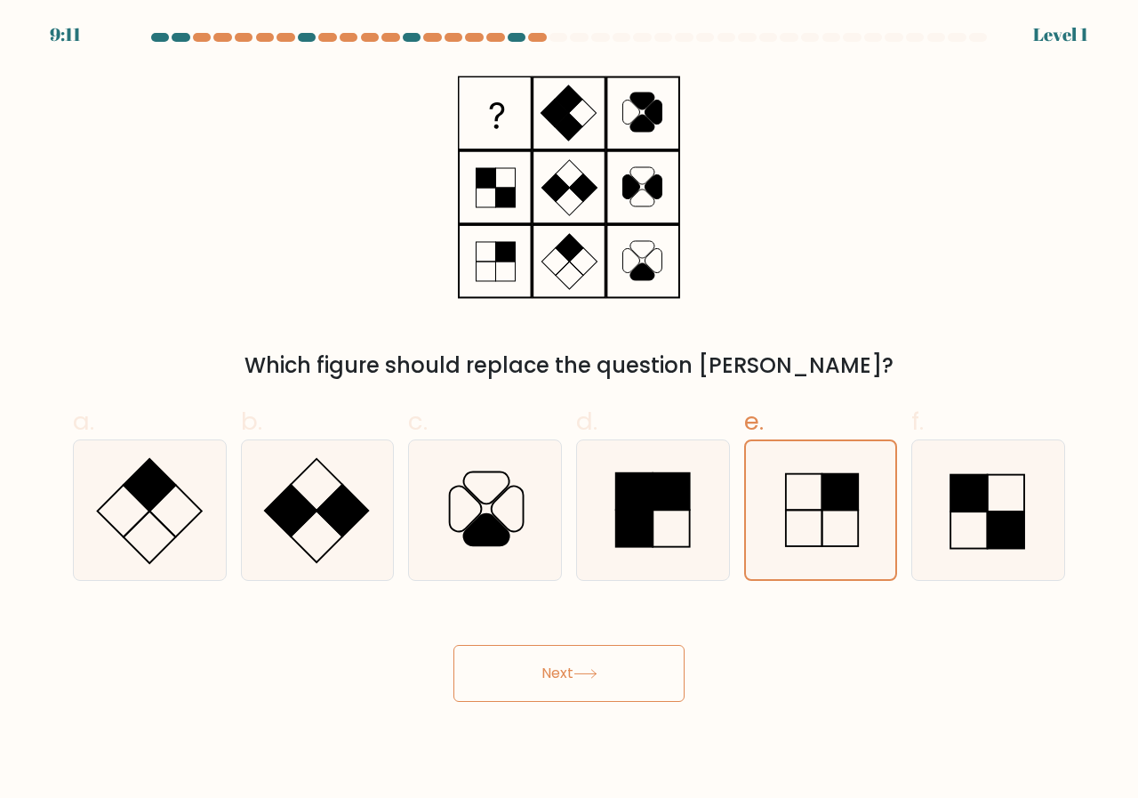
click at [580, 696] on button "Next" at bounding box center [569, 673] width 231 height 57
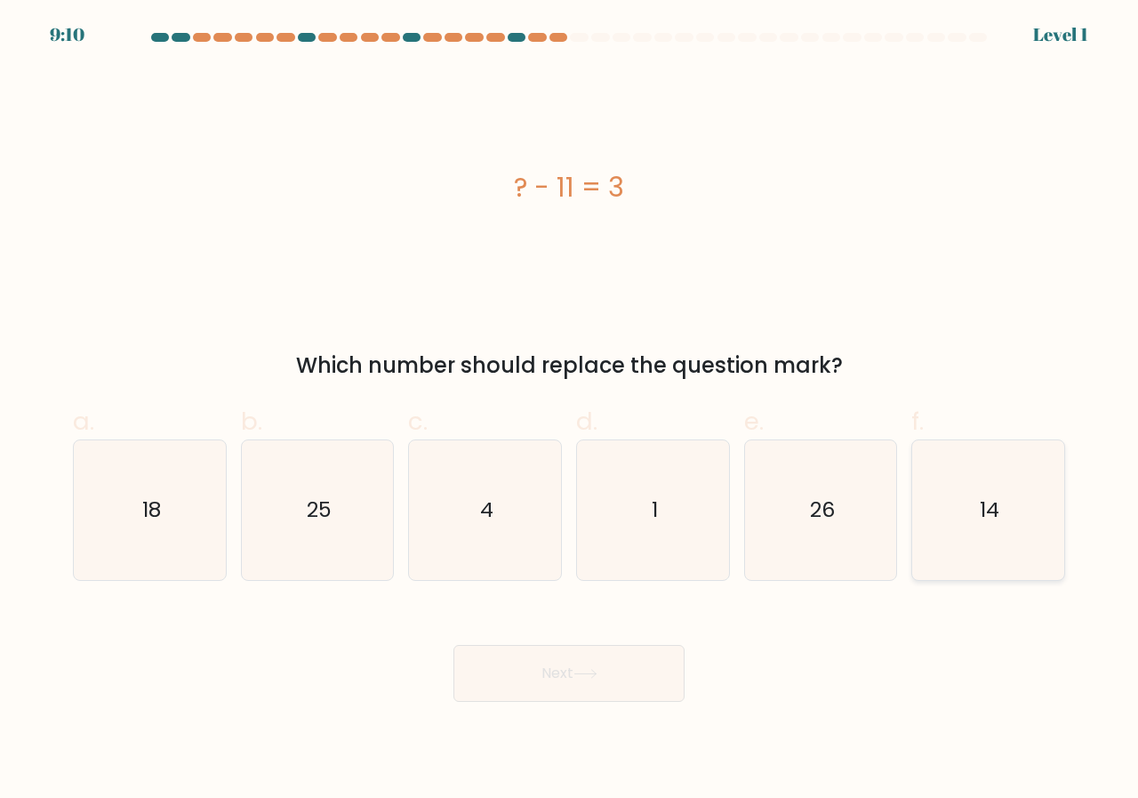
drag, startPoint x: 945, startPoint y: 491, endPoint x: 928, endPoint y: 497, distance: 18.8
click at [943, 494] on icon "14" at bounding box center [989, 510] width 140 height 140
click at [570, 411] on input "f. 14" at bounding box center [569, 405] width 1 height 12
radio input "true"
drag, startPoint x: 680, startPoint y: 620, endPoint x: 641, endPoint y: 659, distance: 55.3
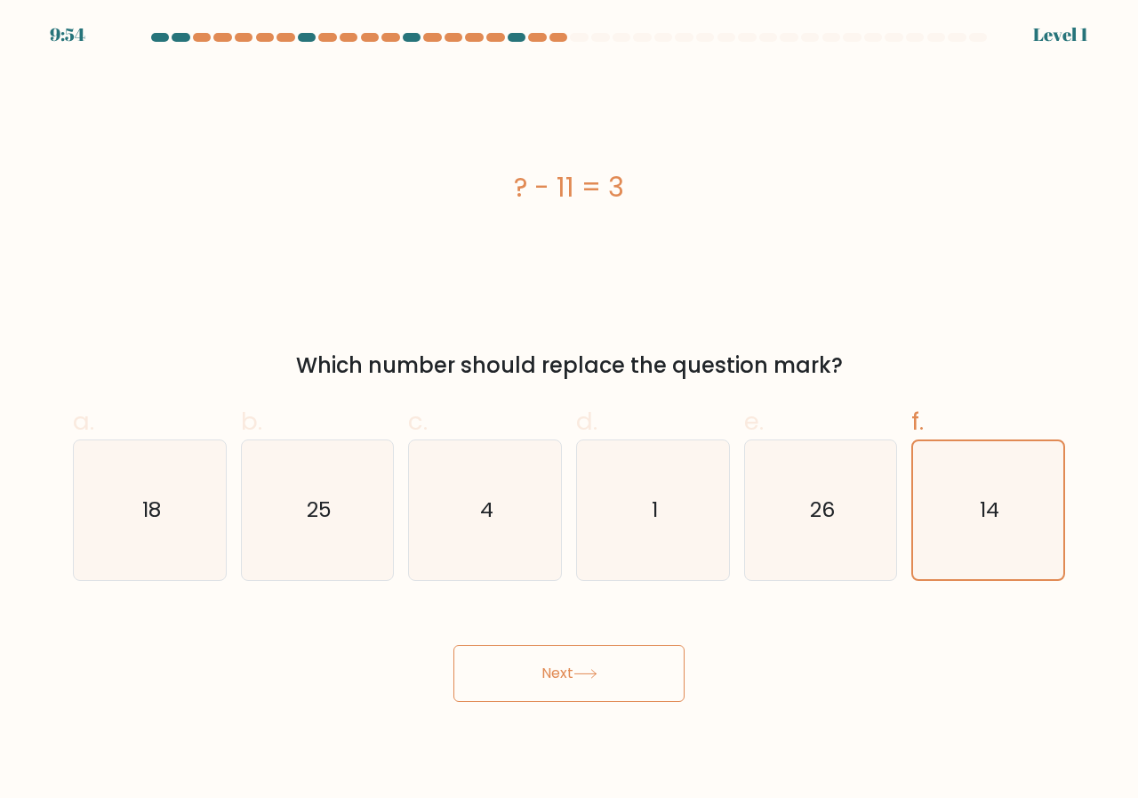
click at [663, 640] on div "Next" at bounding box center [569, 652] width 1014 height 100
click at [632, 674] on button "Next" at bounding box center [569, 673] width 231 height 57
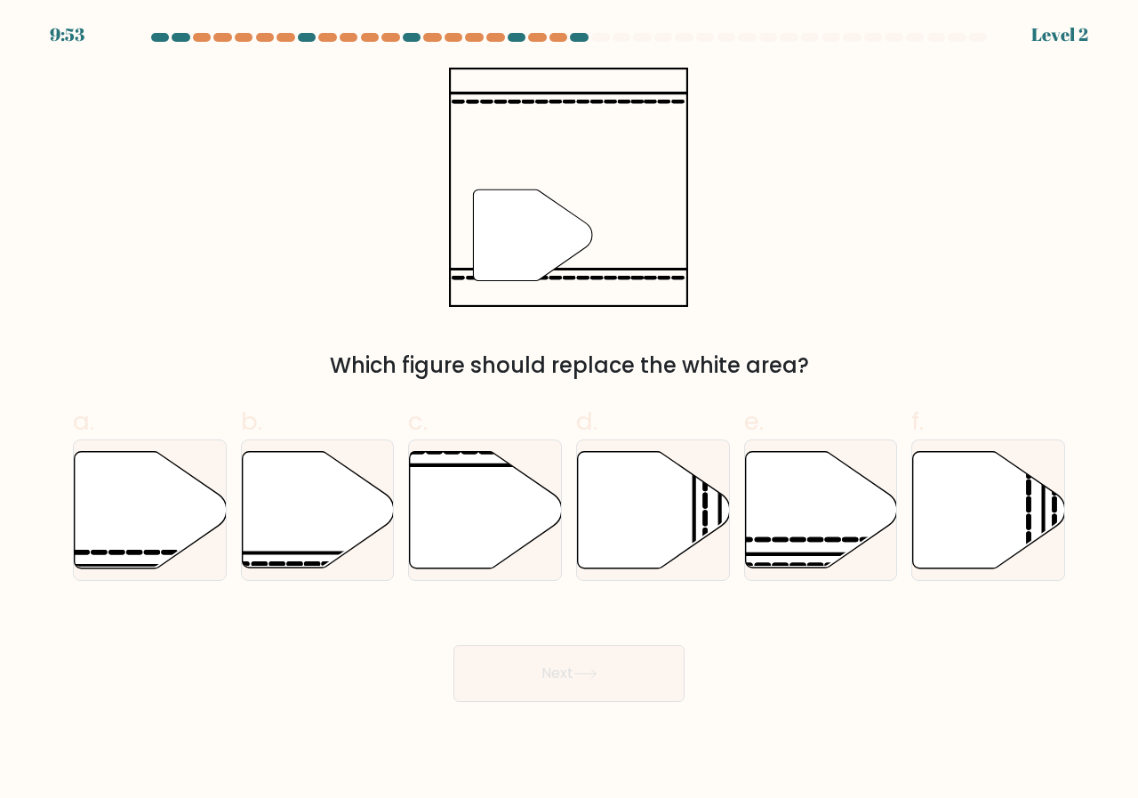
click at [688, 527] on icon at bounding box center [654, 510] width 152 height 117
click at [570, 411] on input "d." at bounding box center [569, 405] width 1 height 12
radio input "true"
click at [558, 668] on button "Next" at bounding box center [569, 673] width 231 height 57
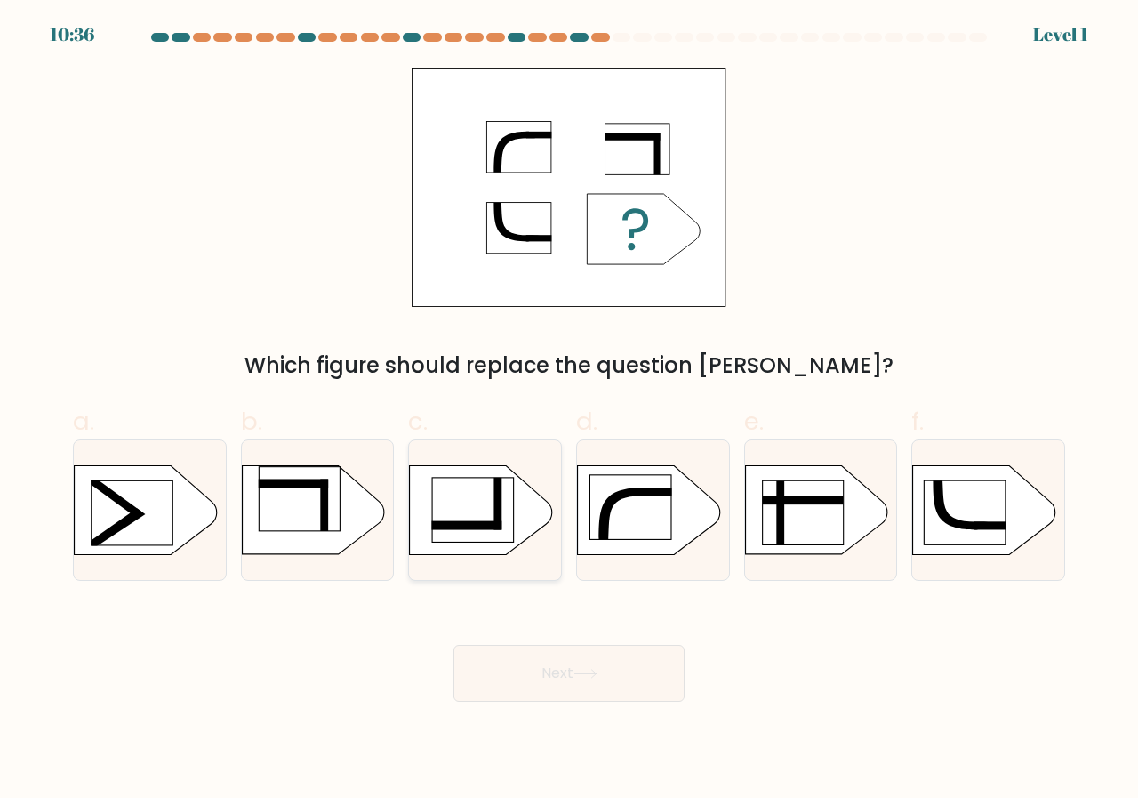
click at [470, 509] on rect at bounding box center [472, 510] width 81 height 64
click at [569, 411] on input "c." at bounding box center [569, 405] width 1 height 12
radio input "true"
drag, startPoint x: 543, startPoint y: 618, endPoint x: 552, endPoint y: 639, distance: 22.3
click at [543, 620] on div "Next" at bounding box center [569, 652] width 1014 height 100
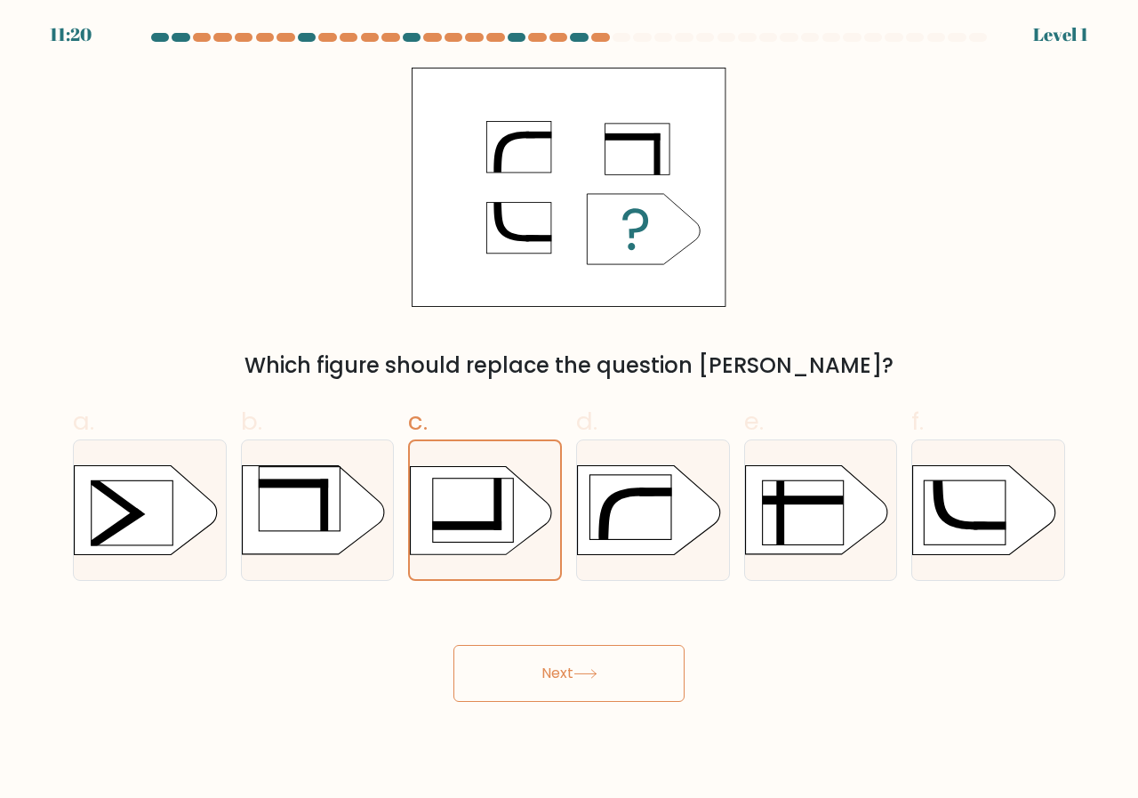
click at [569, 672] on button "Next" at bounding box center [569, 673] width 231 height 57
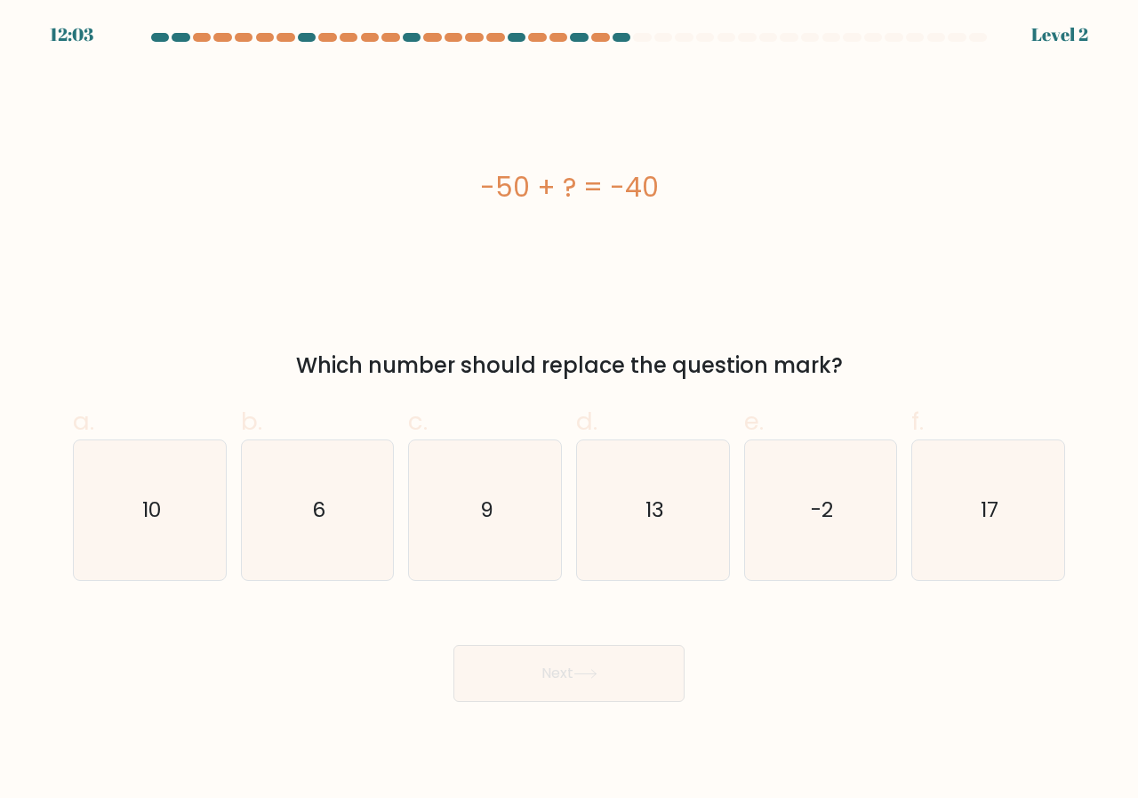
click at [752, 516] on icon "-2" at bounding box center [822, 510] width 140 height 140
click at [570, 411] on input "e. -2" at bounding box center [569, 405] width 1 height 12
radio input "true"
click at [639, 681] on button "Next" at bounding box center [569, 673] width 231 height 57
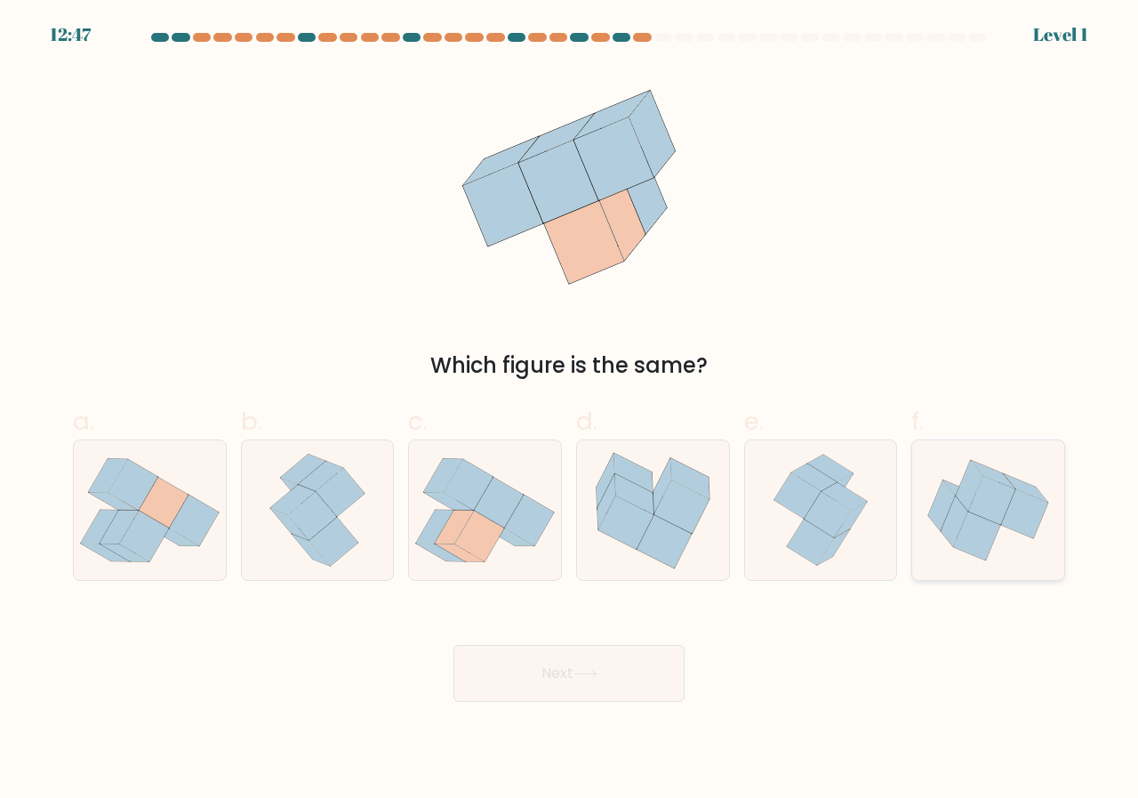
drag, startPoint x: 958, startPoint y: 531, endPoint x: 792, endPoint y: 585, distance: 174.1
click at [957, 531] on icon at bounding box center [954, 521] width 27 height 51
click at [570, 411] on input "f." at bounding box center [569, 405] width 1 height 12
radio input "true"
click at [597, 658] on button "Next" at bounding box center [569, 673] width 231 height 57
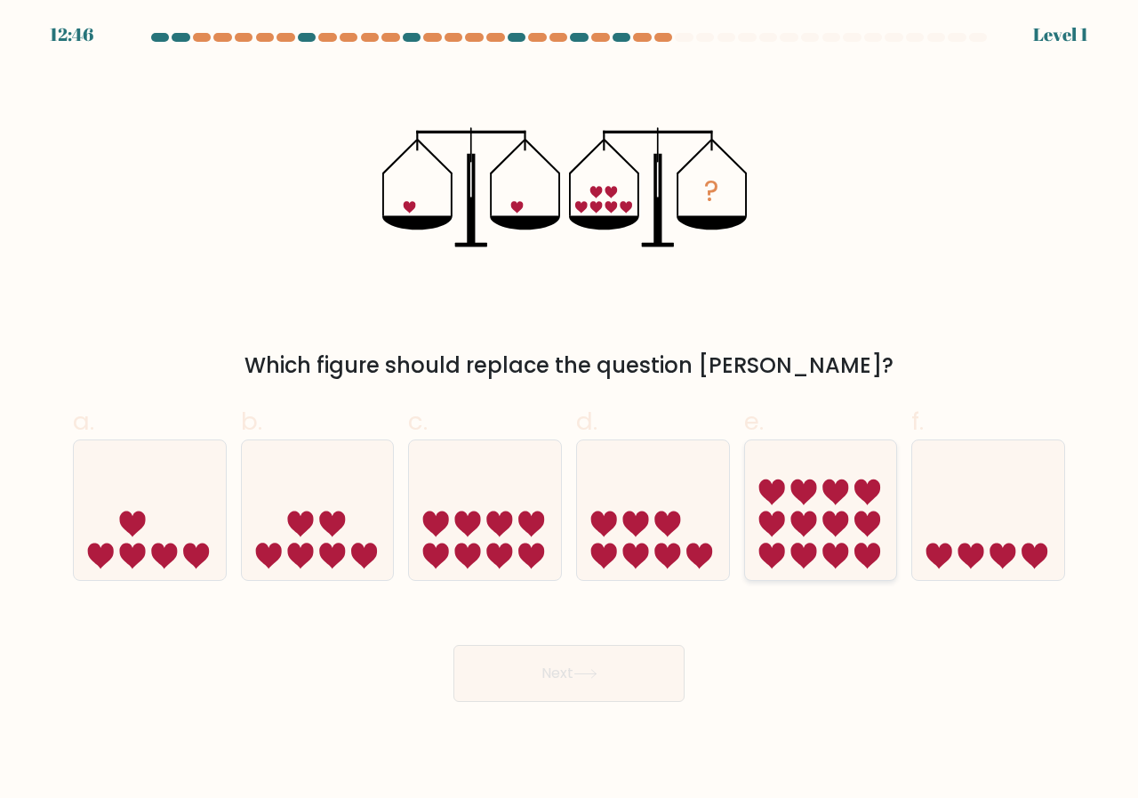
click at [772, 537] on icon at bounding box center [821, 509] width 152 height 125
click at [570, 411] on input "e." at bounding box center [569, 405] width 1 height 12
radio input "true"
click at [592, 681] on button "Next" at bounding box center [569, 673] width 231 height 57
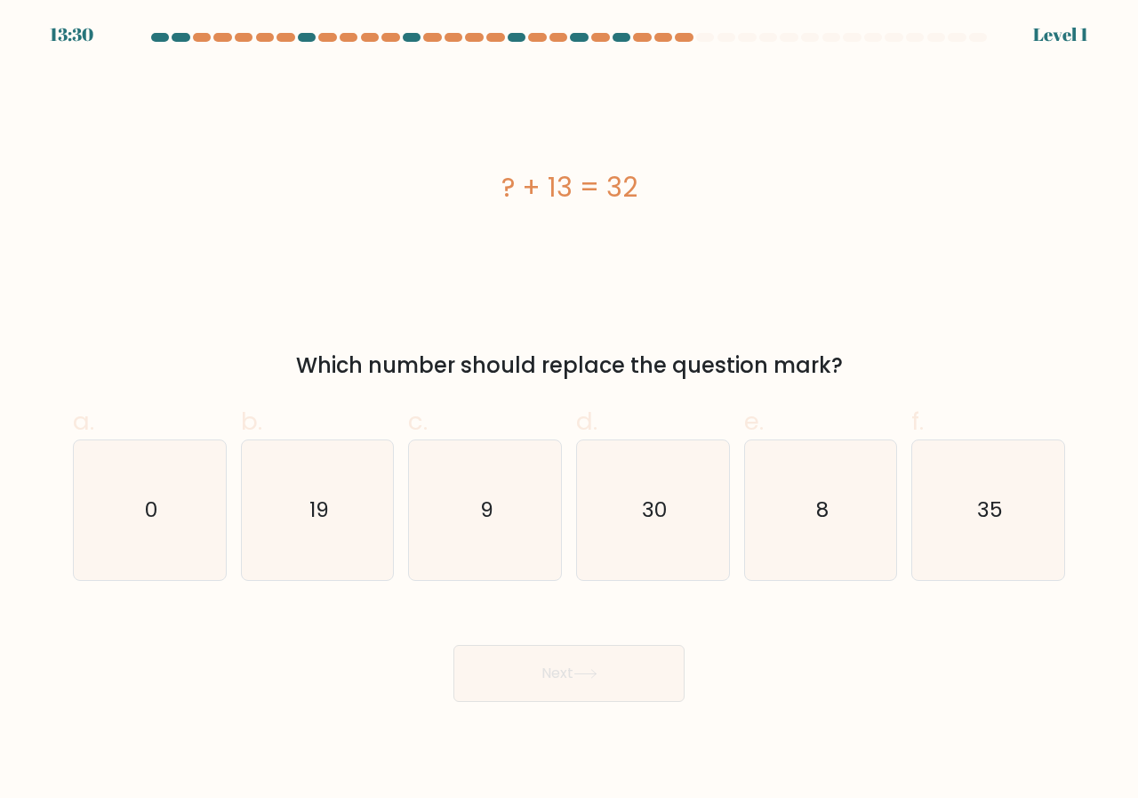
click at [953, 546] on icon "35" at bounding box center [989, 510] width 140 height 140
click at [570, 411] on input "f. 35" at bounding box center [569, 405] width 1 height 12
radio input "true"
click at [607, 657] on button "Next" at bounding box center [569, 673] width 231 height 57
click at [775, 500] on icon "8" at bounding box center [822, 510] width 140 height 140
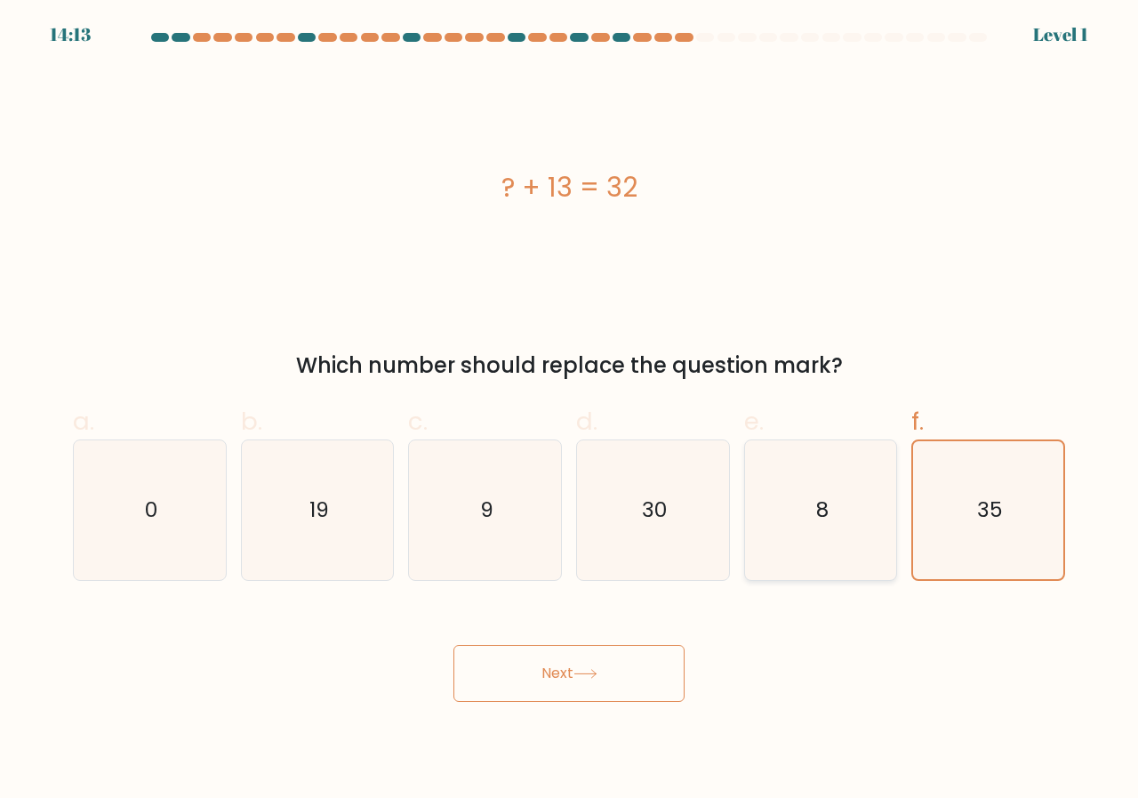
click at [570, 411] on input "e. 8" at bounding box center [569, 405] width 1 height 12
radio input "true"
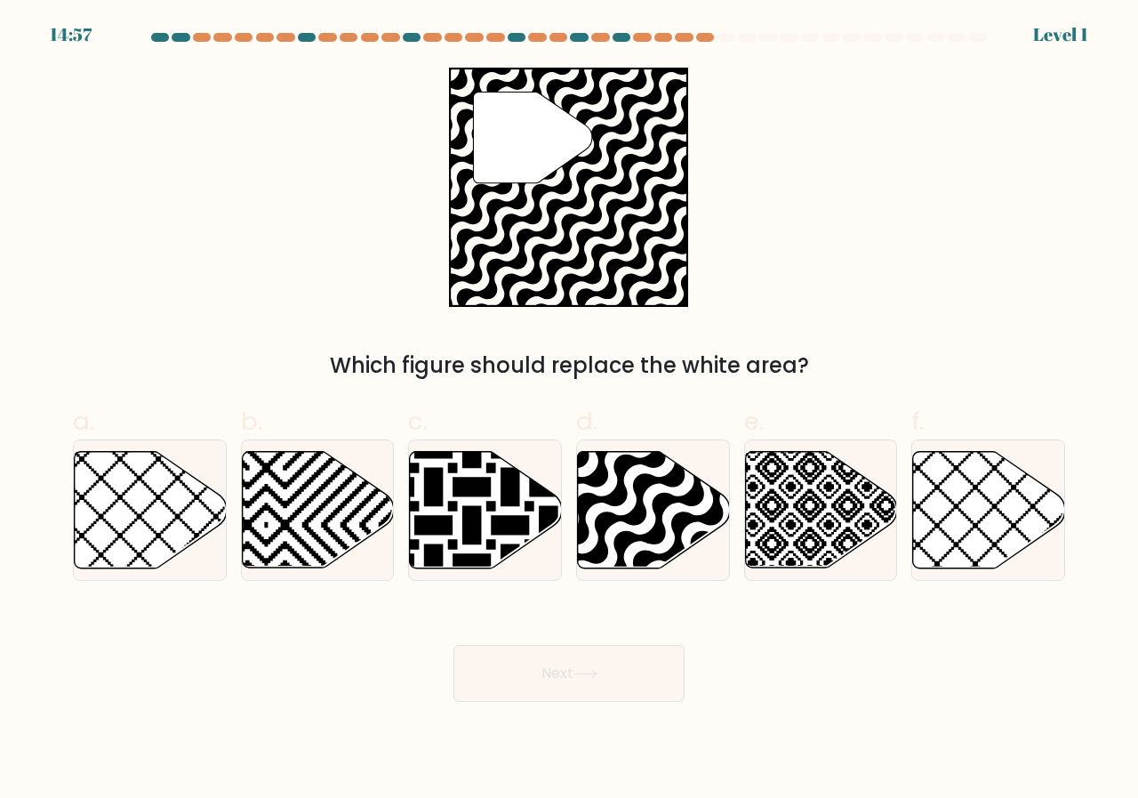
drag, startPoint x: 627, startPoint y: 675, endPoint x: 627, endPoint y: 646, distance: 29.4
click at [627, 669] on button "Next" at bounding box center [569, 673] width 231 height 57
click at [627, 529] on icon at bounding box center [654, 510] width 152 height 117
click at [570, 411] on input "d." at bounding box center [569, 405] width 1 height 12
radio input "true"
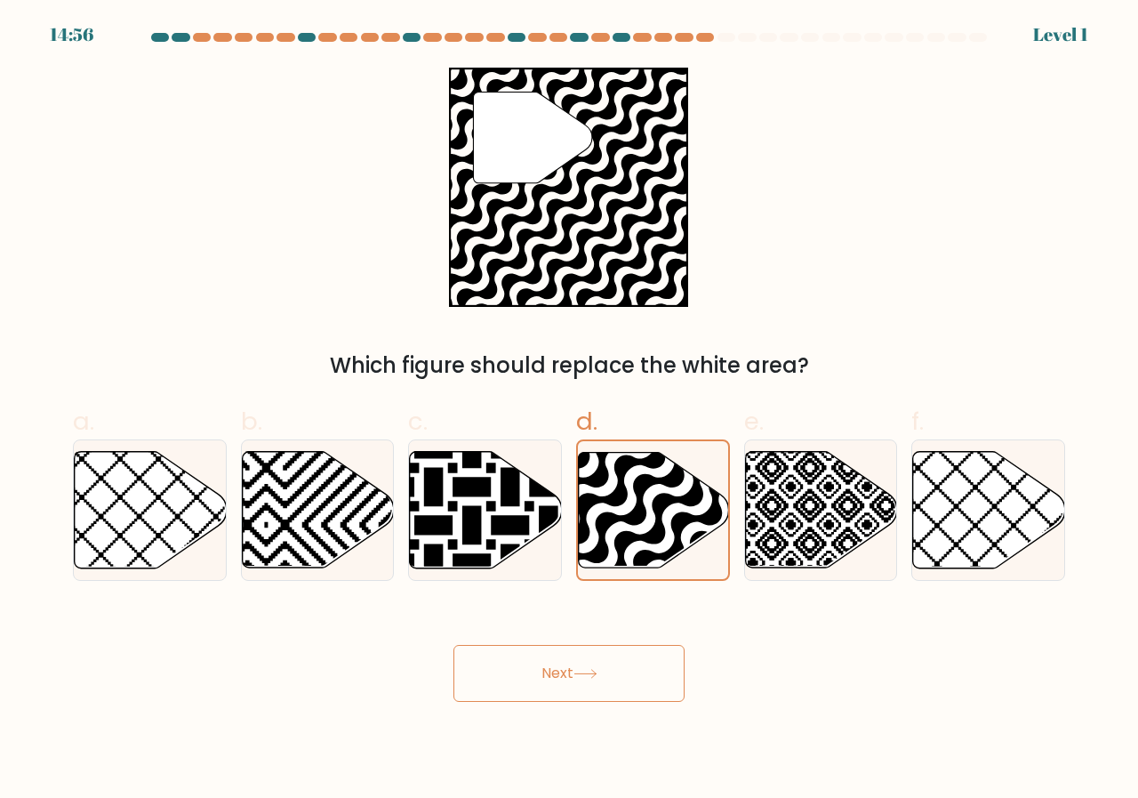
click at [592, 663] on button "Next" at bounding box center [569, 673] width 231 height 57
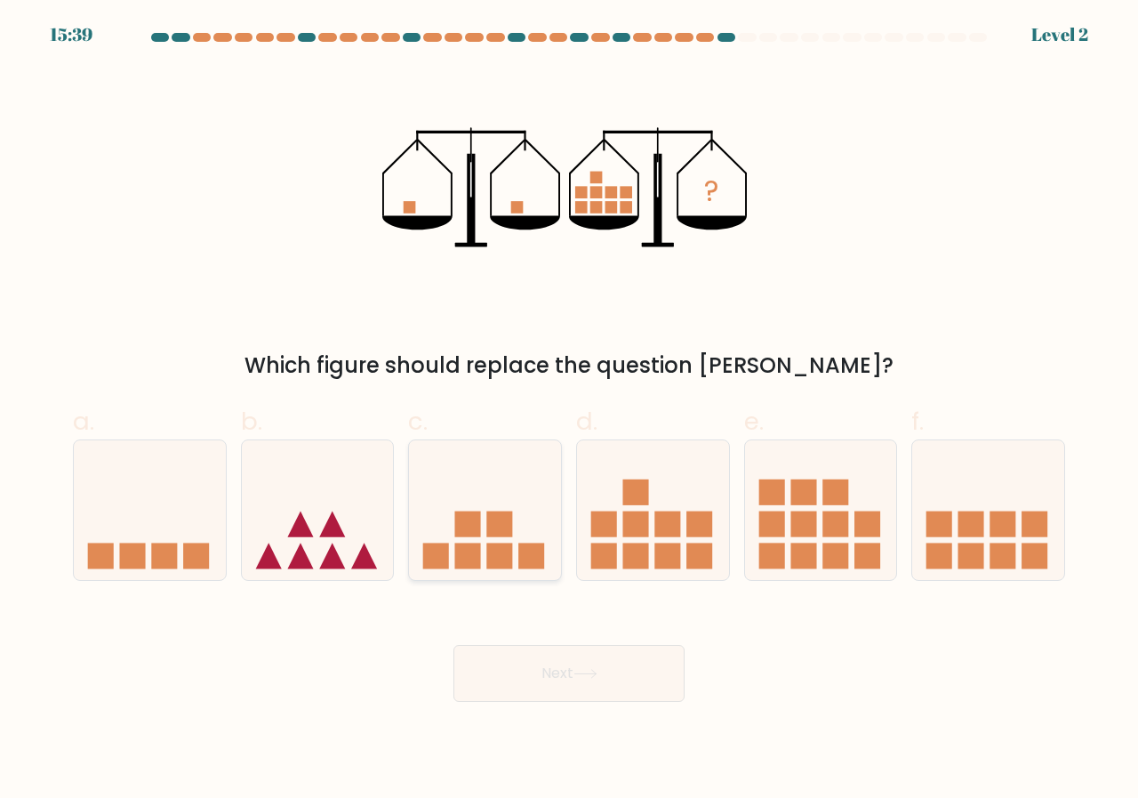
click at [560, 495] on div at bounding box center [485, 509] width 154 height 141
click at [569, 411] on input "c." at bounding box center [569, 405] width 1 height 12
radio input "true"
click at [568, 652] on button "Next" at bounding box center [569, 673] width 231 height 57
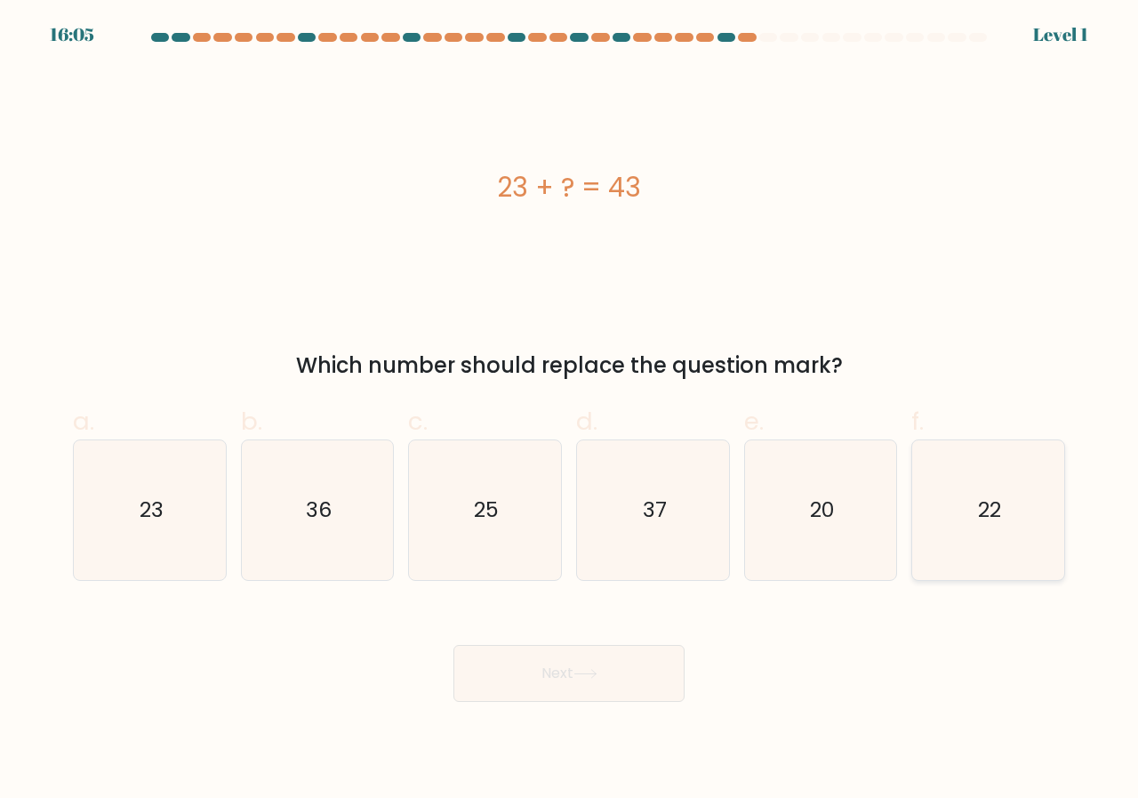
click at [951, 526] on icon "22" at bounding box center [989, 510] width 140 height 140
click at [570, 411] on input "f. 22" at bounding box center [569, 405] width 1 height 12
radio input "true"
drag, startPoint x: 567, startPoint y: 685, endPoint x: 713, endPoint y: 593, distance: 173.0
click at [566, 683] on button "Next" at bounding box center [569, 673] width 231 height 57
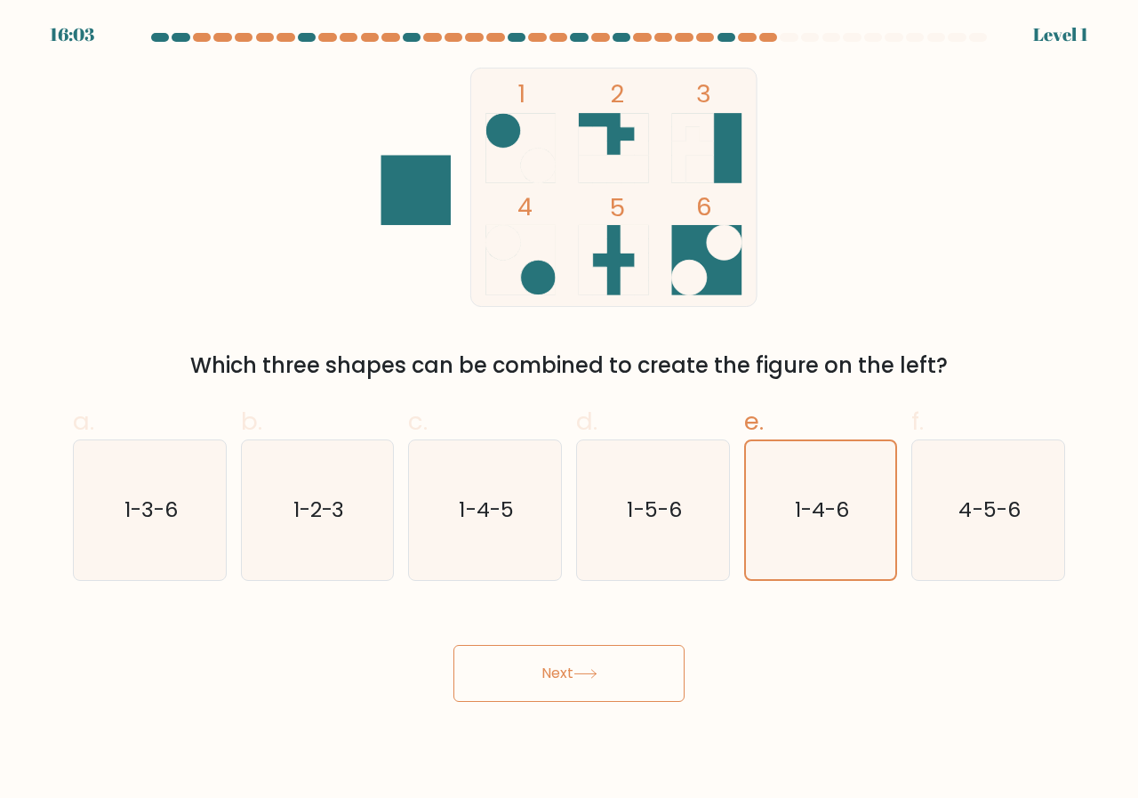
click at [642, 685] on button "Next" at bounding box center [569, 673] width 231 height 57
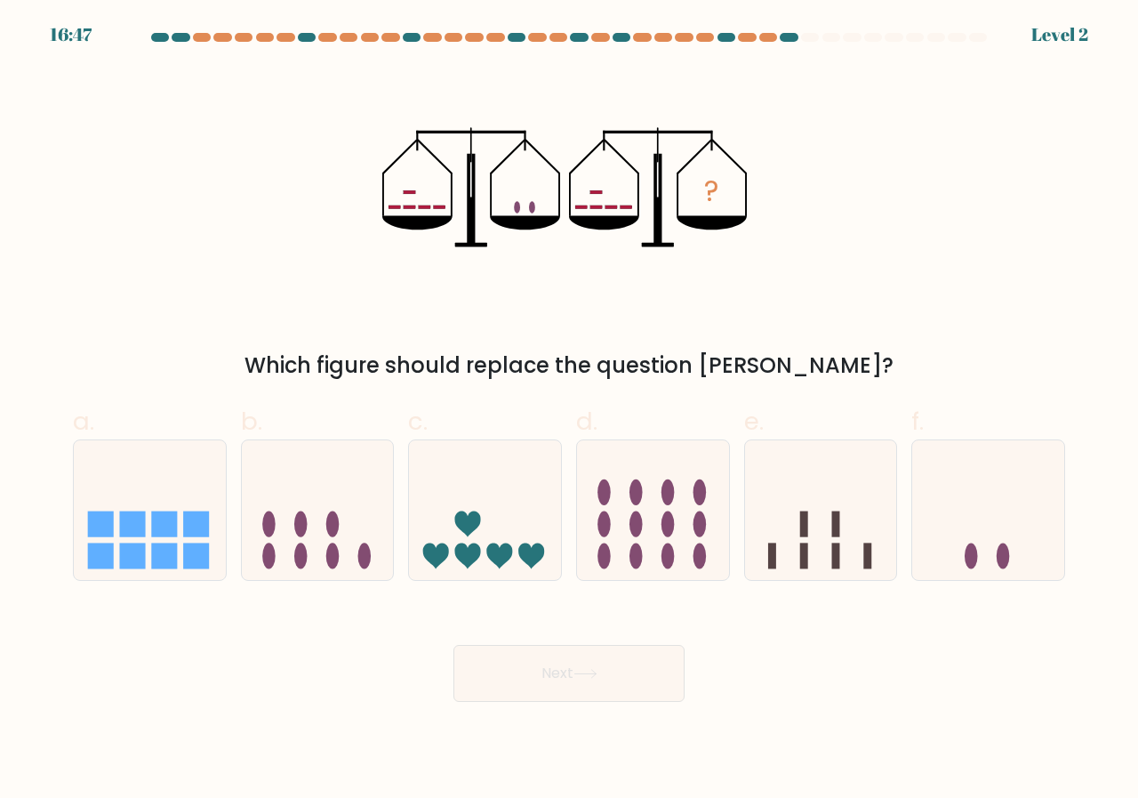
click at [642, 548] on icon at bounding box center [653, 509] width 152 height 125
click at [570, 411] on input "d." at bounding box center [569, 405] width 1 height 12
radio input "true"
click at [607, 688] on button "Next" at bounding box center [569, 673] width 231 height 57
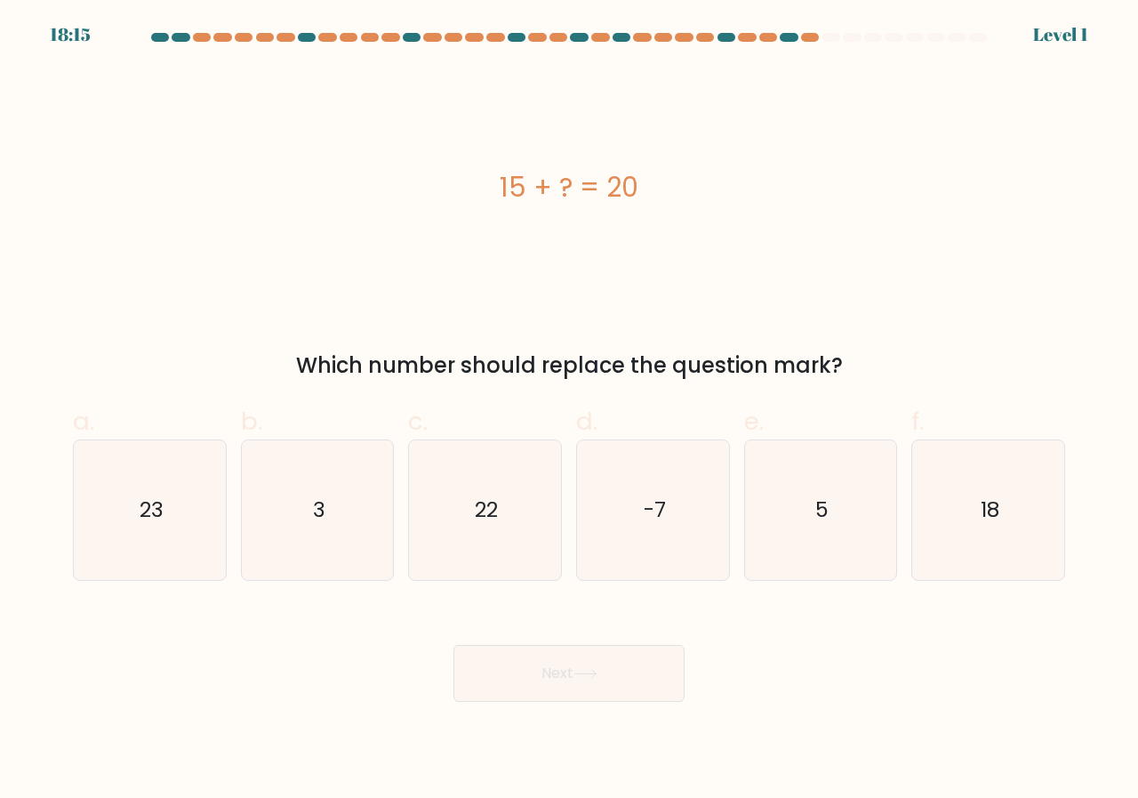
click at [591, 677] on icon at bounding box center [586, 674] width 24 height 10
click at [775, 550] on icon "5" at bounding box center [822, 510] width 140 height 140
click at [570, 411] on input "e. 5" at bounding box center [569, 405] width 1 height 12
radio input "true"
click at [635, 678] on button "Next" at bounding box center [569, 673] width 231 height 57
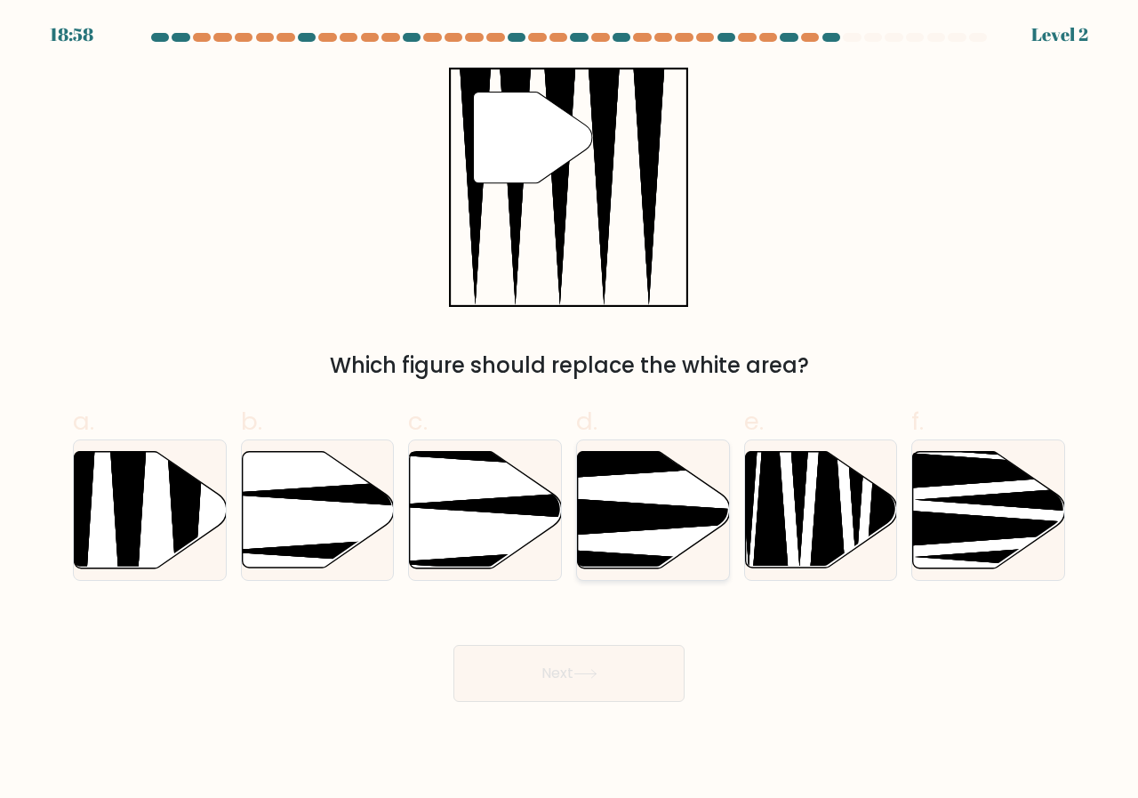
click at [642, 532] on icon at bounding box center [654, 510] width 152 height 117
click at [570, 411] on input "d." at bounding box center [569, 405] width 1 height 12
radio input "true"
click at [600, 667] on button "Next" at bounding box center [569, 673] width 231 height 57
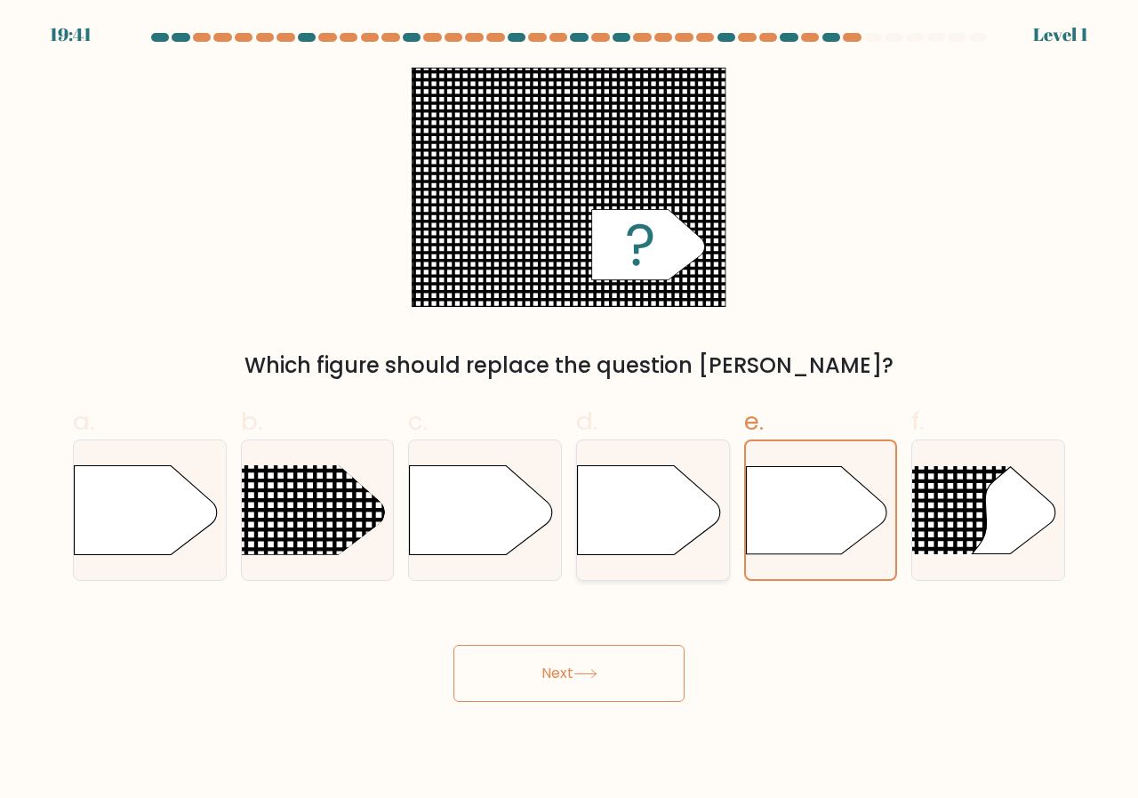
click at [637, 453] on div at bounding box center [653, 509] width 154 height 141
click at [570, 411] on input "d." at bounding box center [569, 405] width 1 height 12
radio input "true"
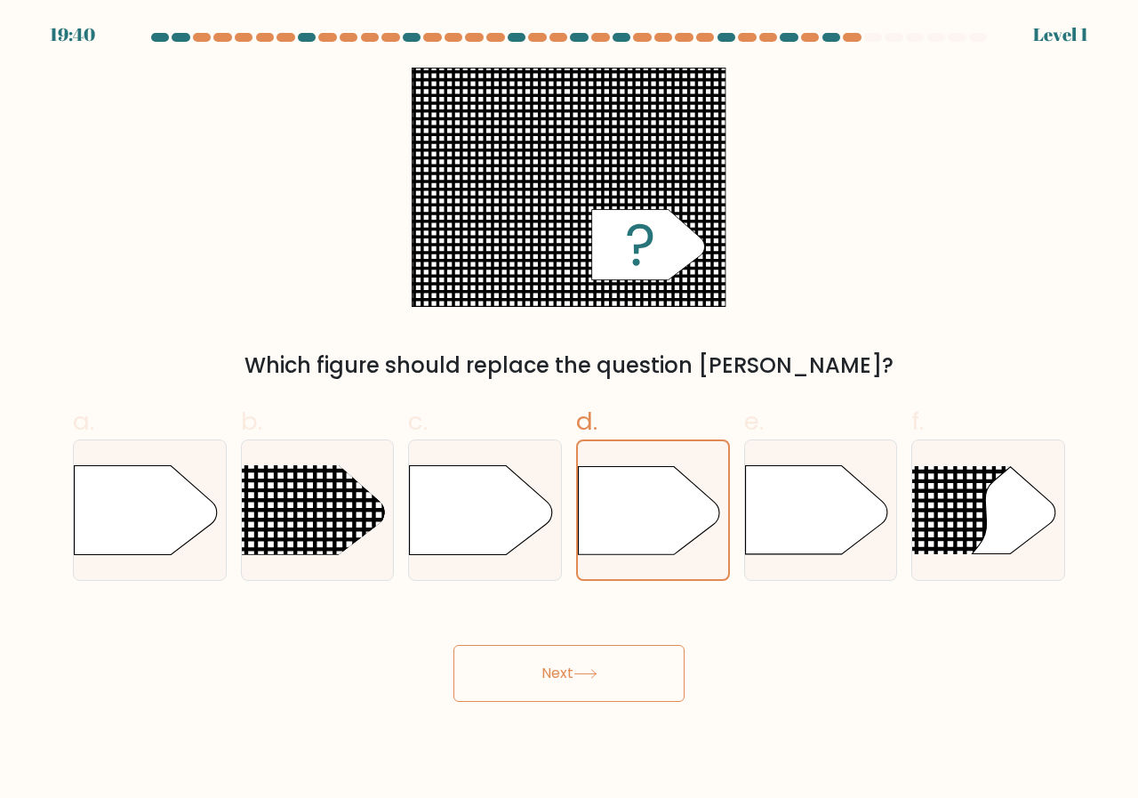
click at [573, 691] on button "Next" at bounding box center [569, 673] width 231 height 57
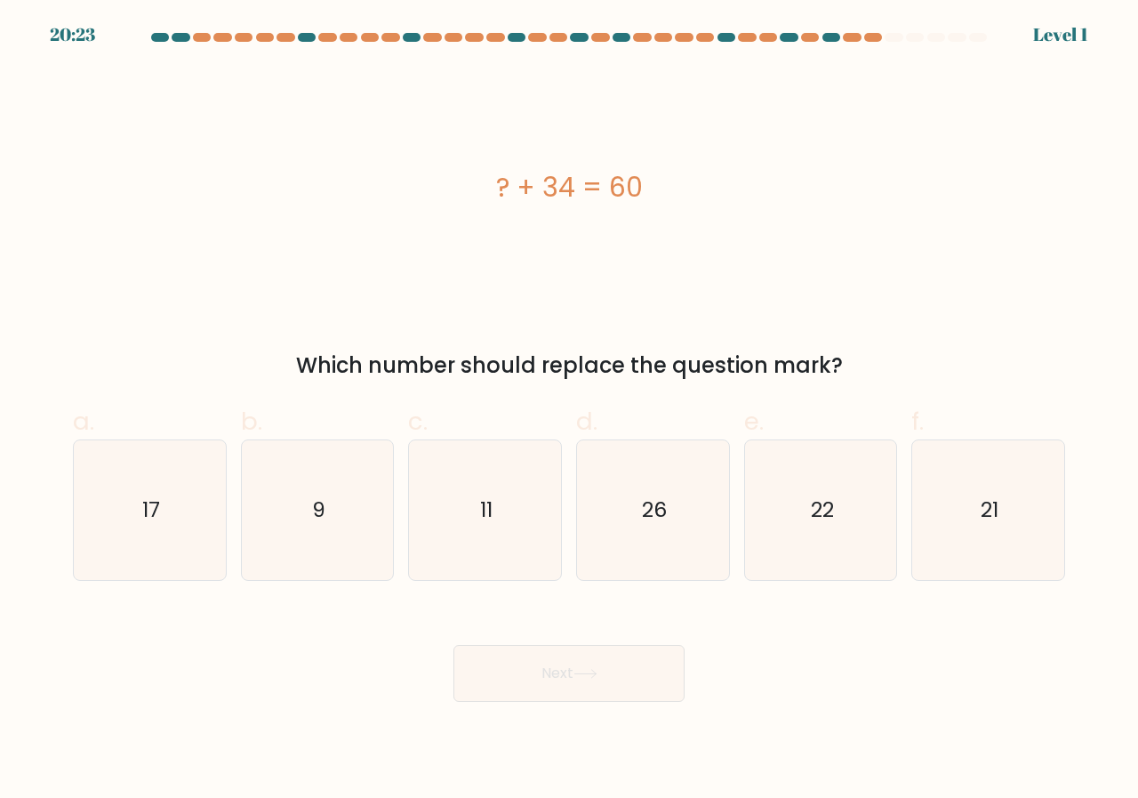
click at [880, 535] on icon "22" at bounding box center [822, 510] width 140 height 140
click at [570, 411] on input "e. 22" at bounding box center [569, 405] width 1 height 12
radio input "true"
click at [919, 542] on icon "21" at bounding box center [989, 510] width 140 height 140
click at [570, 411] on input "f. 21" at bounding box center [569, 405] width 1 height 12
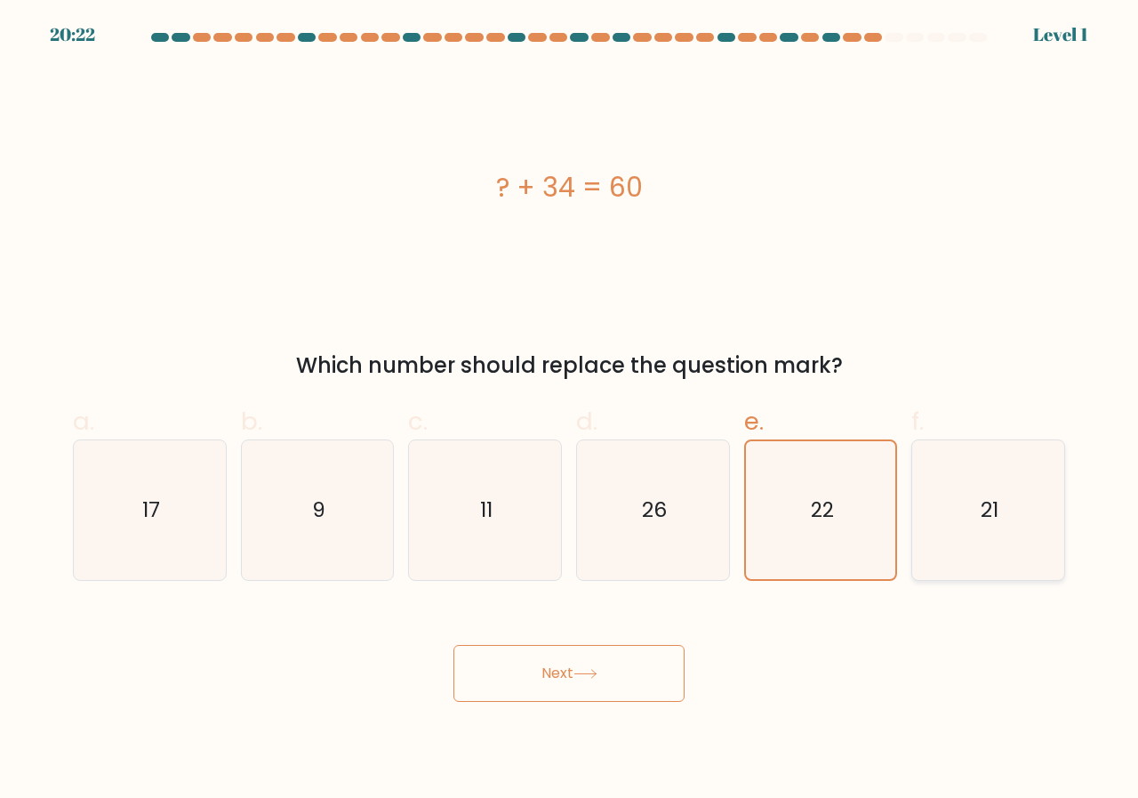
radio input "true"
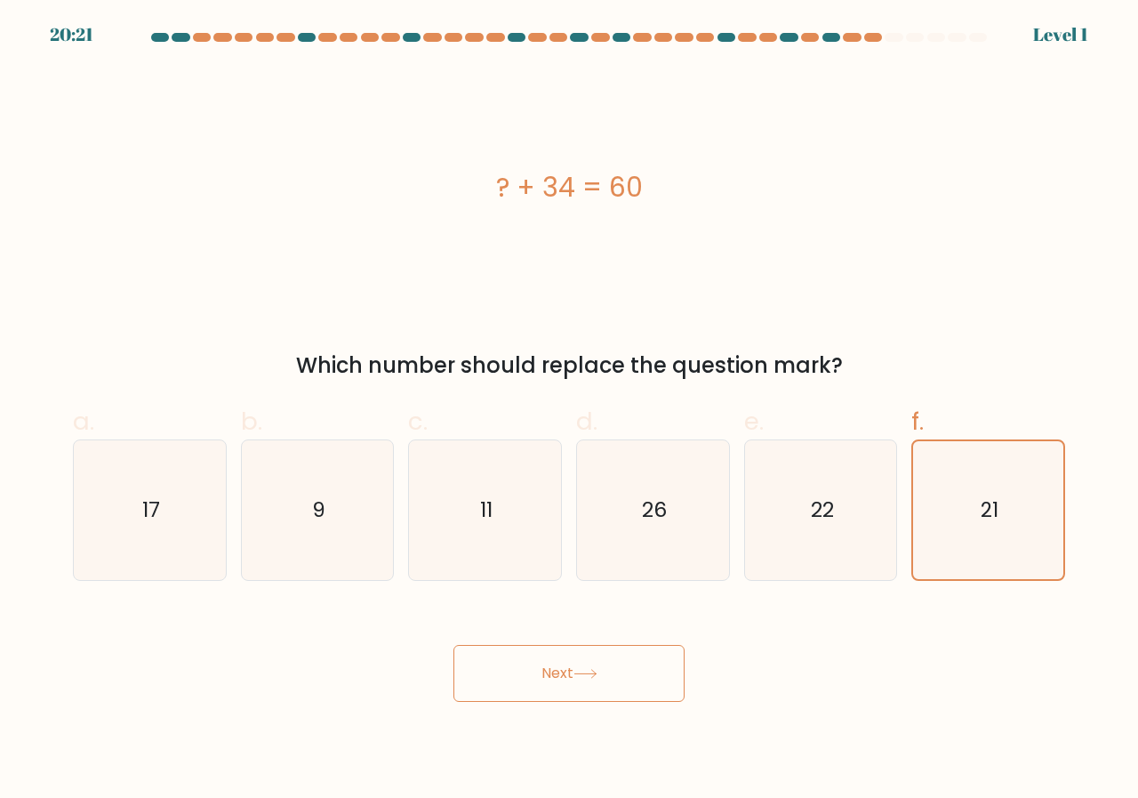
click at [644, 674] on button "Next" at bounding box center [569, 673] width 231 height 57
click at [843, 508] on icon "22" at bounding box center [822, 510] width 140 height 140
click at [570, 411] on input "e. 22" at bounding box center [569, 405] width 1 height 12
radio input "true"
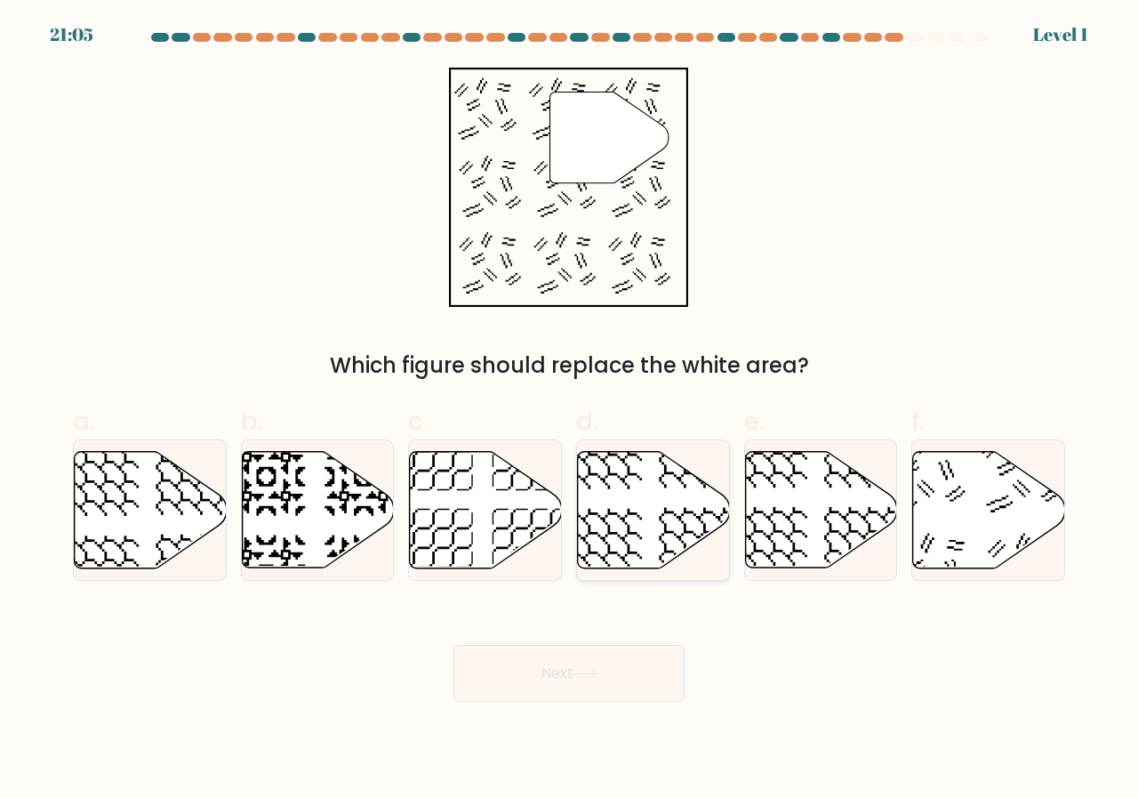
click at [618, 539] on icon at bounding box center [654, 510] width 152 height 117
click at [570, 411] on input "d." at bounding box center [569, 405] width 1 height 12
radio input "true"
click at [631, 665] on button "Next" at bounding box center [569, 673] width 231 height 57
click at [848, 487] on icon at bounding box center [821, 510] width 152 height 117
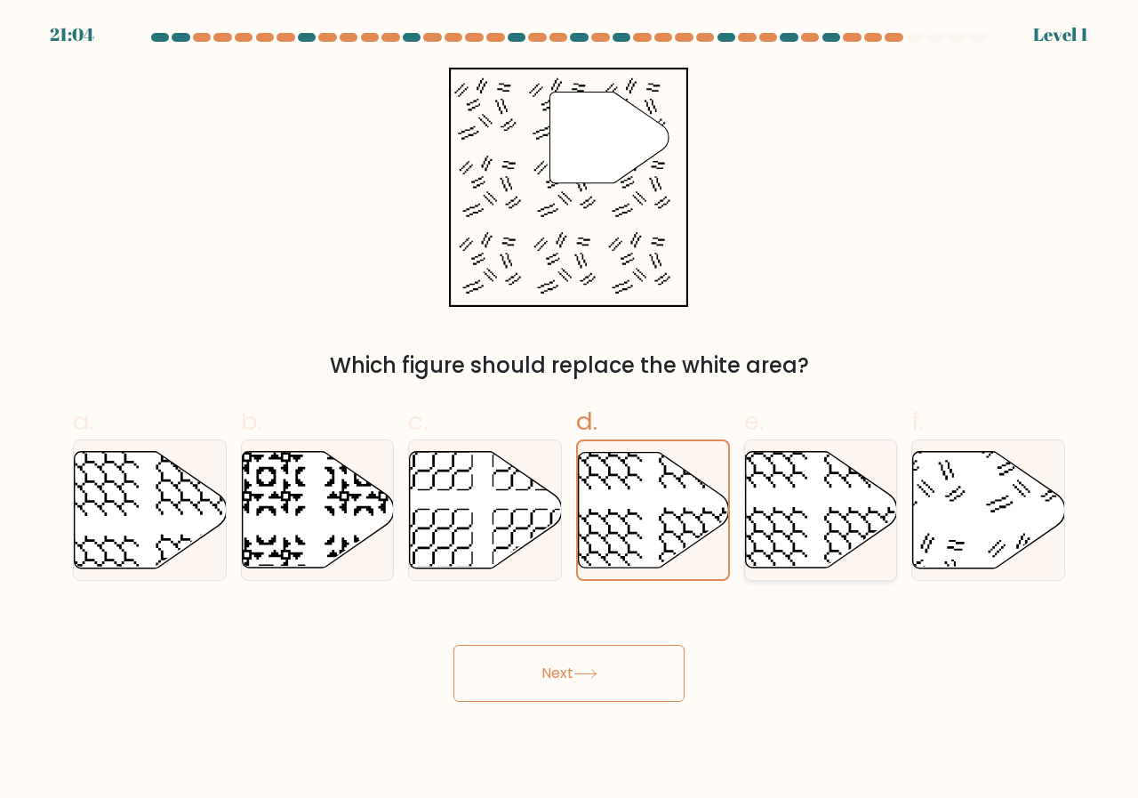
click at [570, 411] on input "e." at bounding box center [569, 405] width 1 height 12
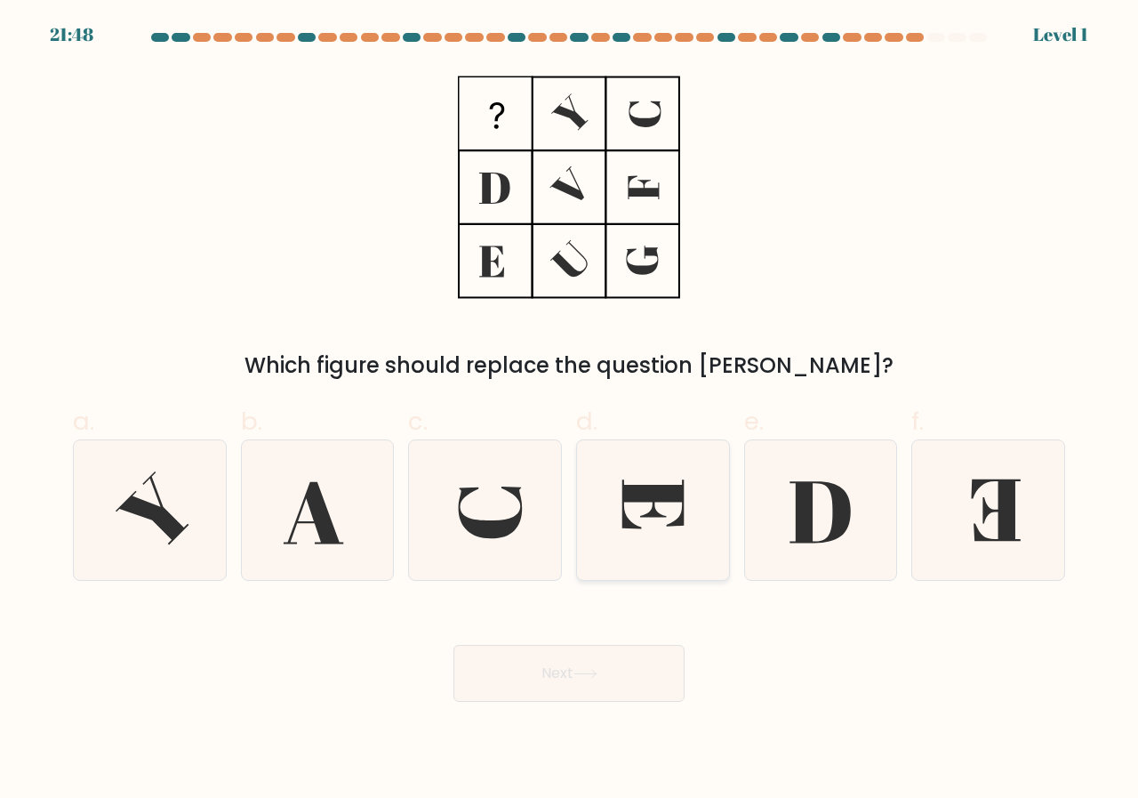
click at [634, 471] on icon at bounding box center [653, 510] width 140 height 140
click at [570, 411] on input "d." at bounding box center [569, 405] width 1 height 12
radio input "true"
click at [614, 622] on div "Next" at bounding box center [569, 652] width 1014 height 100
click at [612, 663] on button "Next" at bounding box center [569, 673] width 231 height 57
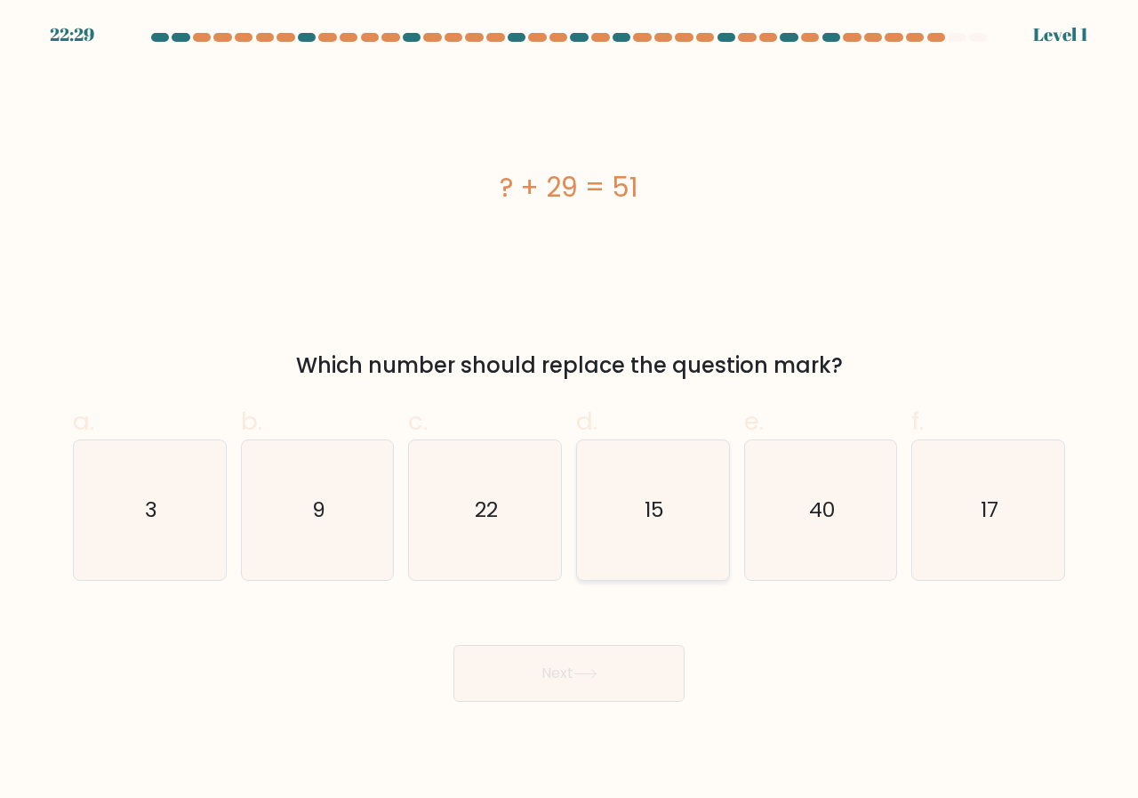
click at [700, 541] on icon "15" at bounding box center [653, 510] width 140 height 140
click at [570, 411] on input "d. 15" at bounding box center [569, 405] width 1 height 12
radio input "true"
drag, startPoint x: 556, startPoint y: 708, endPoint x: 563, endPoint y: 696, distance: 13.6
click at [555, 708] on body "22:29 Level 1 3" at bounding box center [569, 399] width 1138 height 798
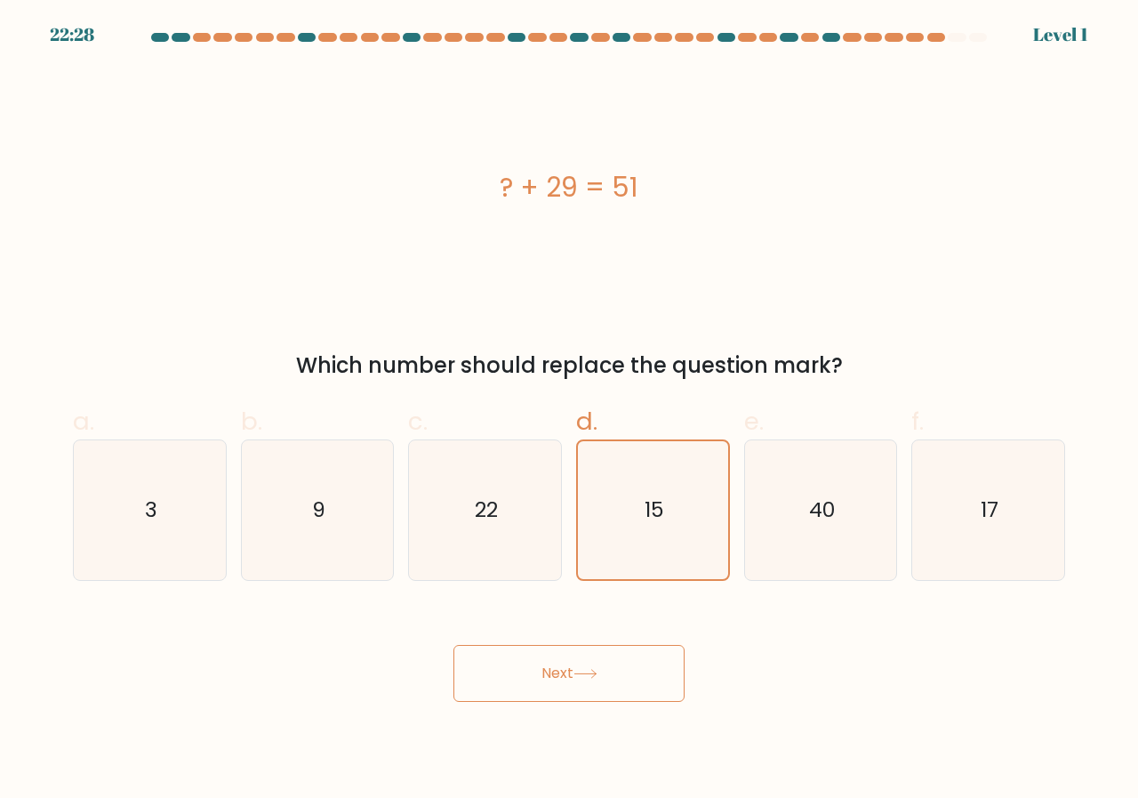
drag, startPoint x: 563, startPoint y: 696, endPoint x: 614, endPoint y: 674, distance: 55.4
click at [570, 692] on button "Next" at bounding box center [569, 673] width 231 height 57
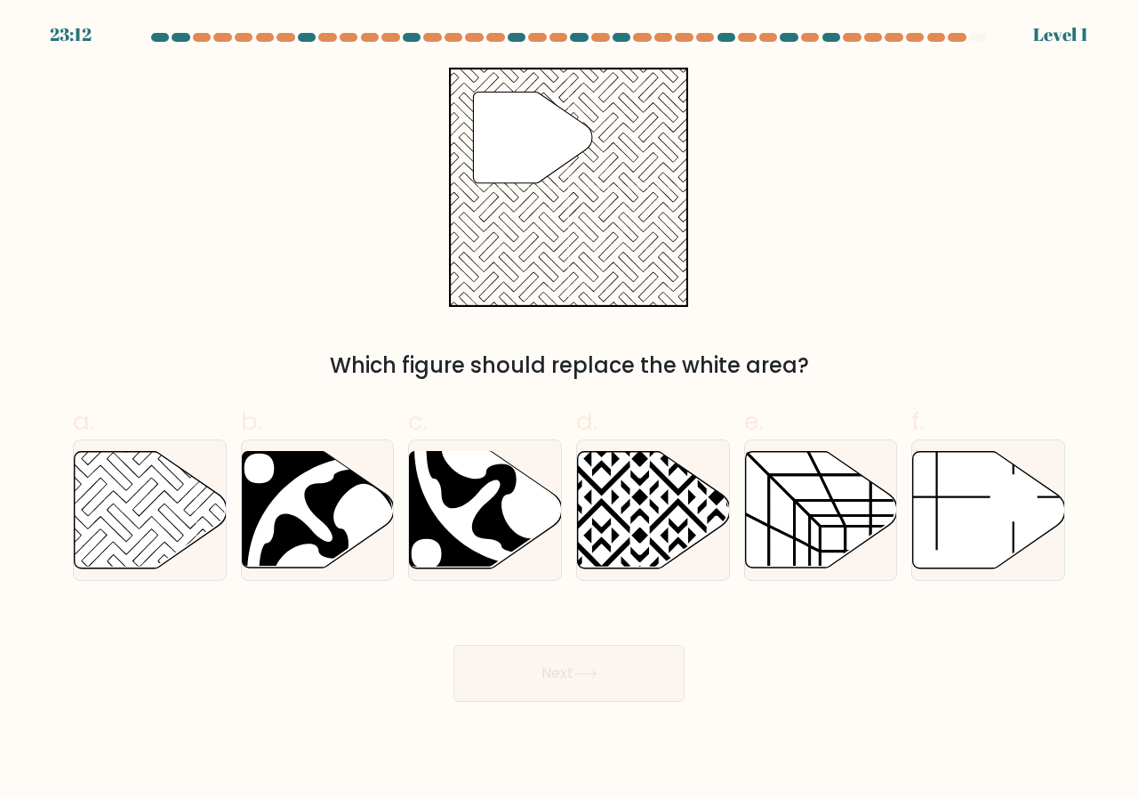
drag, startPoint x: 796, startPoint y: 477, endPoint x: 740, endPoint y: 541, distance: 85.1
click at [792, 480] on icon at bounding box center [821, 510] width 152 height 117
click at [570, 411] on input "e." at bounding box center [569, 405] width 1 height 12
radio input "true"
click at [570, 663] on button "Next" at bounding box center [569, 673] width 231 height 57
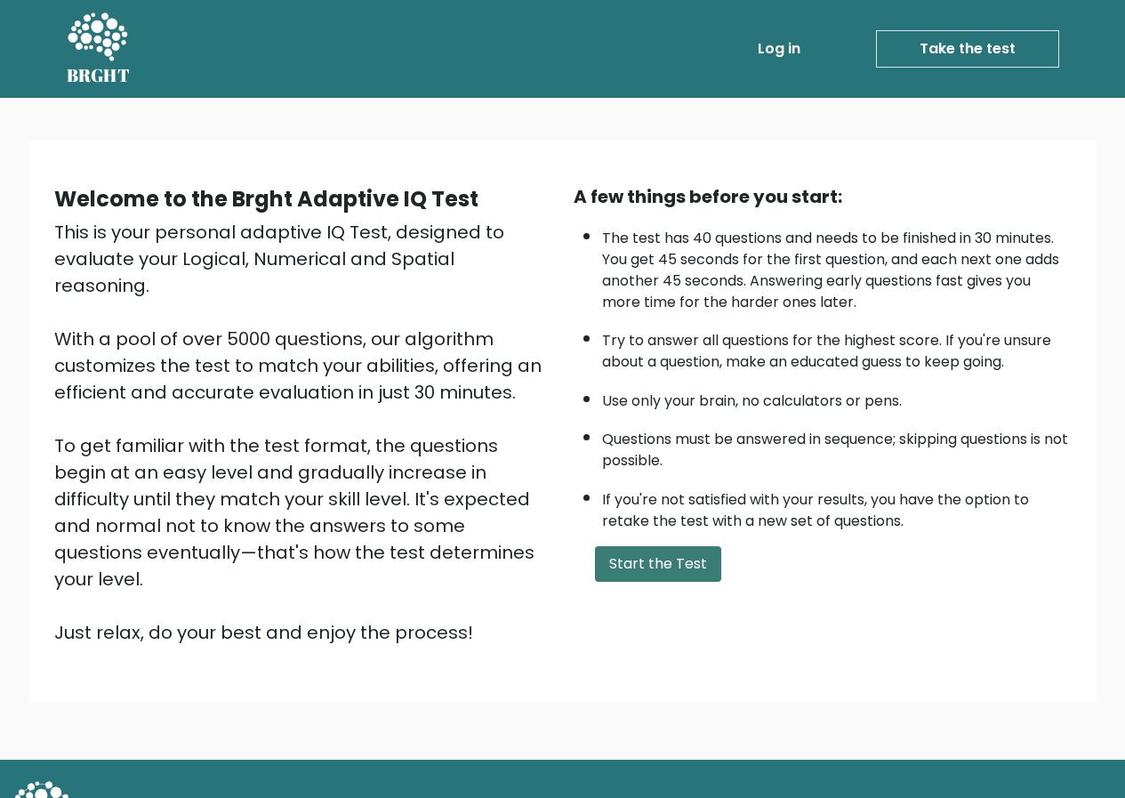
click at [655, 577] on button "Start the Test" at bounding box center [658, 564] width 126 height 36
click at [651, 572] on button "Start the Test" at bounding box center [658, 564] width 126 height 36
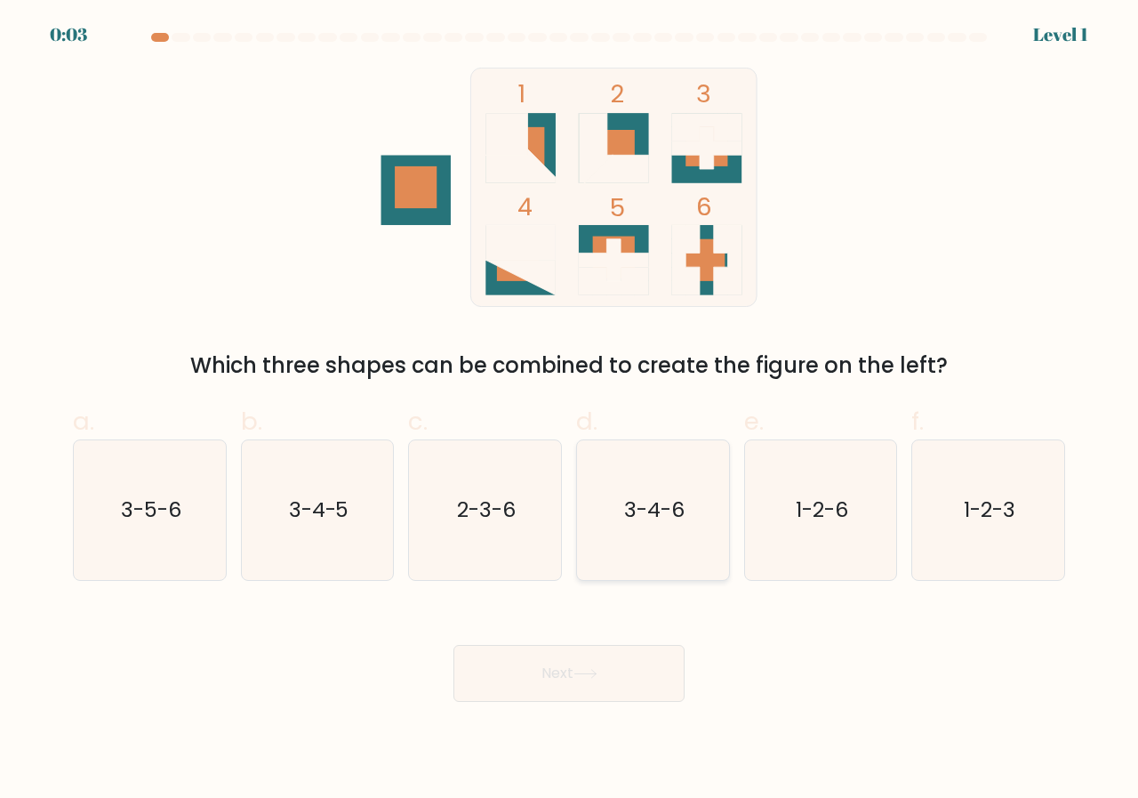
click at [686, 511] on icon "3-4-6" at bounding box center [653, 510] width 140 height 140
click at [570, 411] on input "d. 3-4-6" at bounding box center [569, 405] width 1 height 12
radio input "true"
click at [598, 673] on icon at bounding box center [586, 674] width 24 height 10
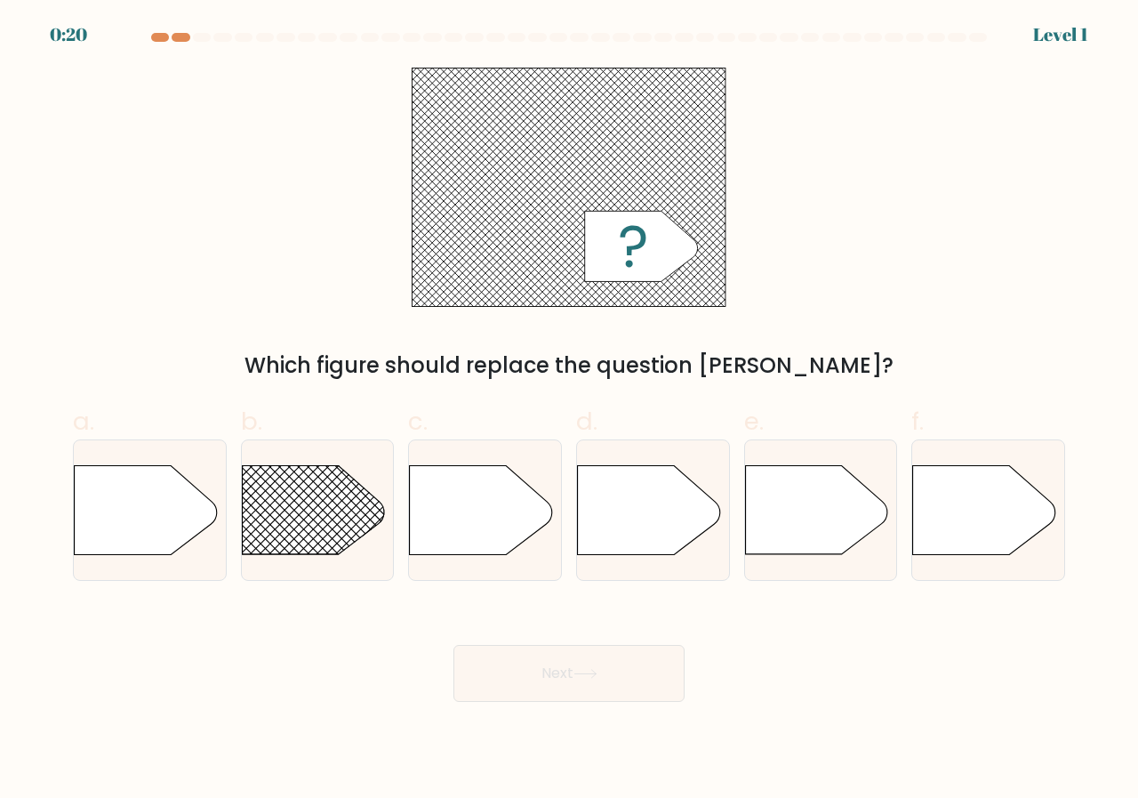
drag, startPoint x: 42, startPoint y: 214, endPoint x: 41, endPoint y: 223, distance: 8.9
click at [40, 217] on form "a." at bounding box center [569, 367] width 1138 height 669
click at [341, 575] on div at bounding box center [318, 509] width 154 height 141
click at [569, 411] on input "b." at bounding box center [569, 405] width 1 height 12
radio input "true"
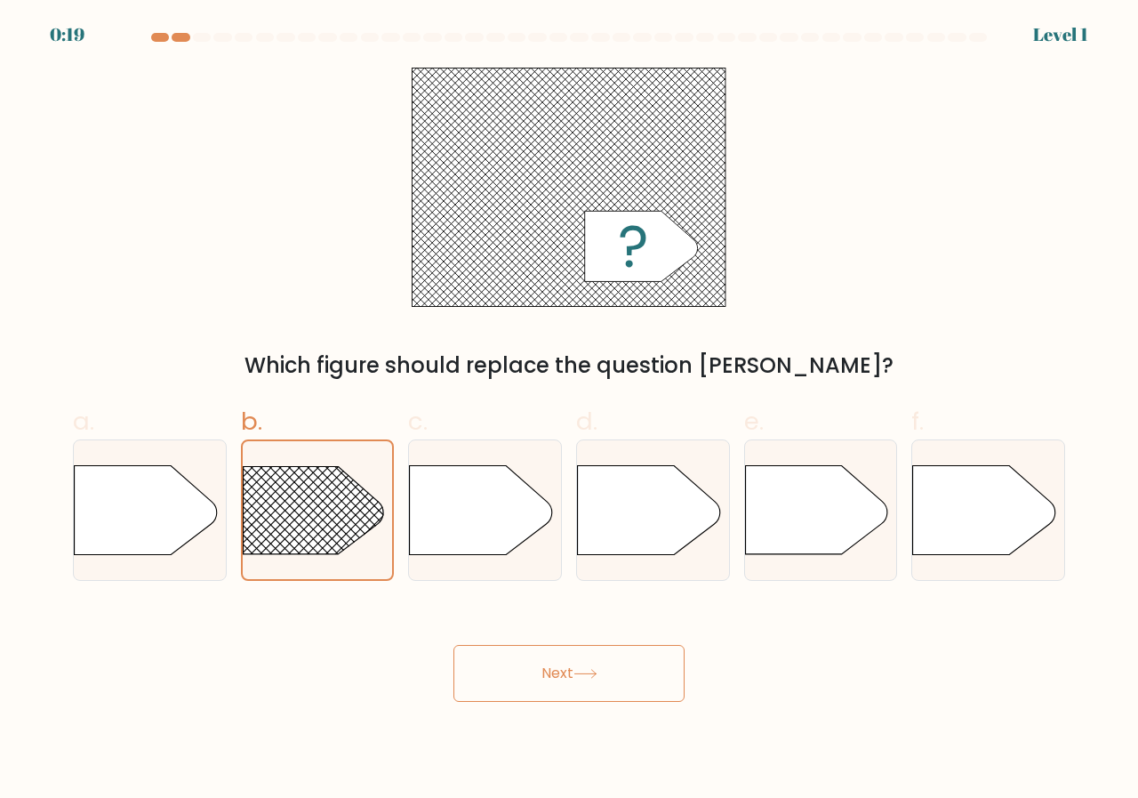
click at [536, 701] on button "Next" at bounding box center [569, 673] width 231 height 57
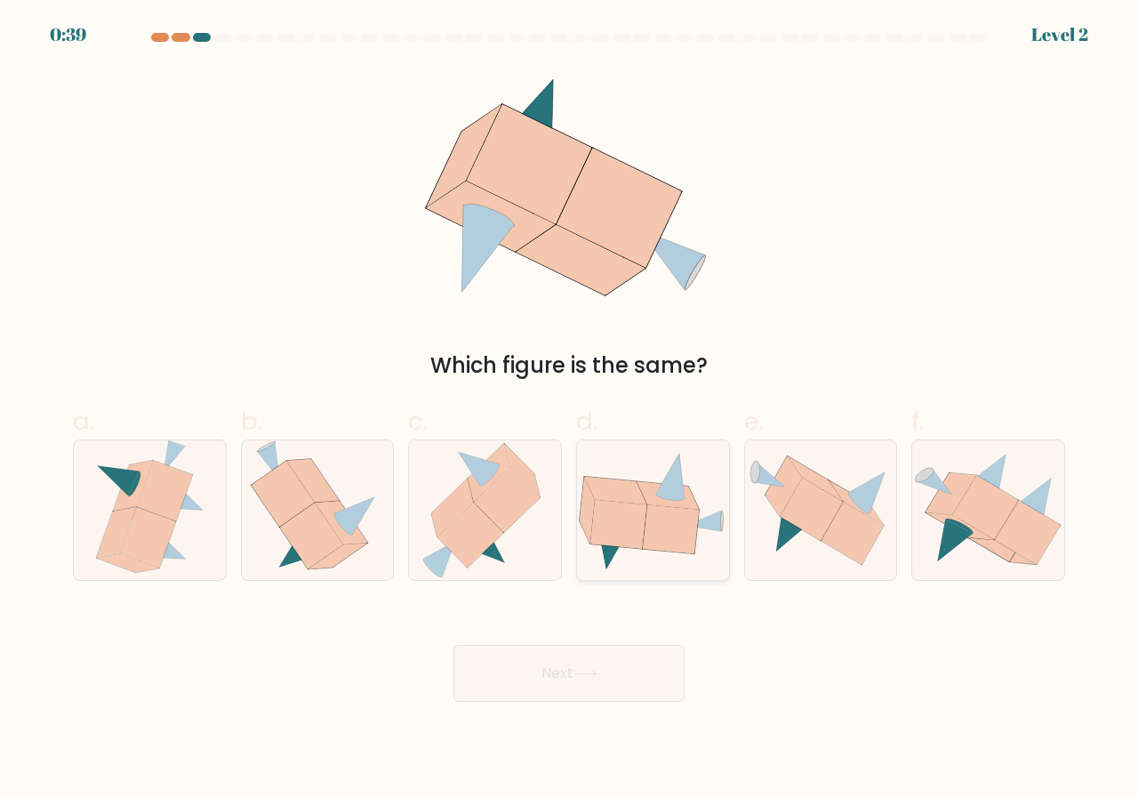
click at [646, 542] on icon at bounding box center [671, 528] width 56 height 49
click at [570, 411] on input "d." at bounding box center [569, 405] width 1 height 12
radio input "true"
click at [642, 678] on button "Next" at bounding box center [569, 673] width 231 height 57
